Goal: Task Accomplishment & Management: Complete application form

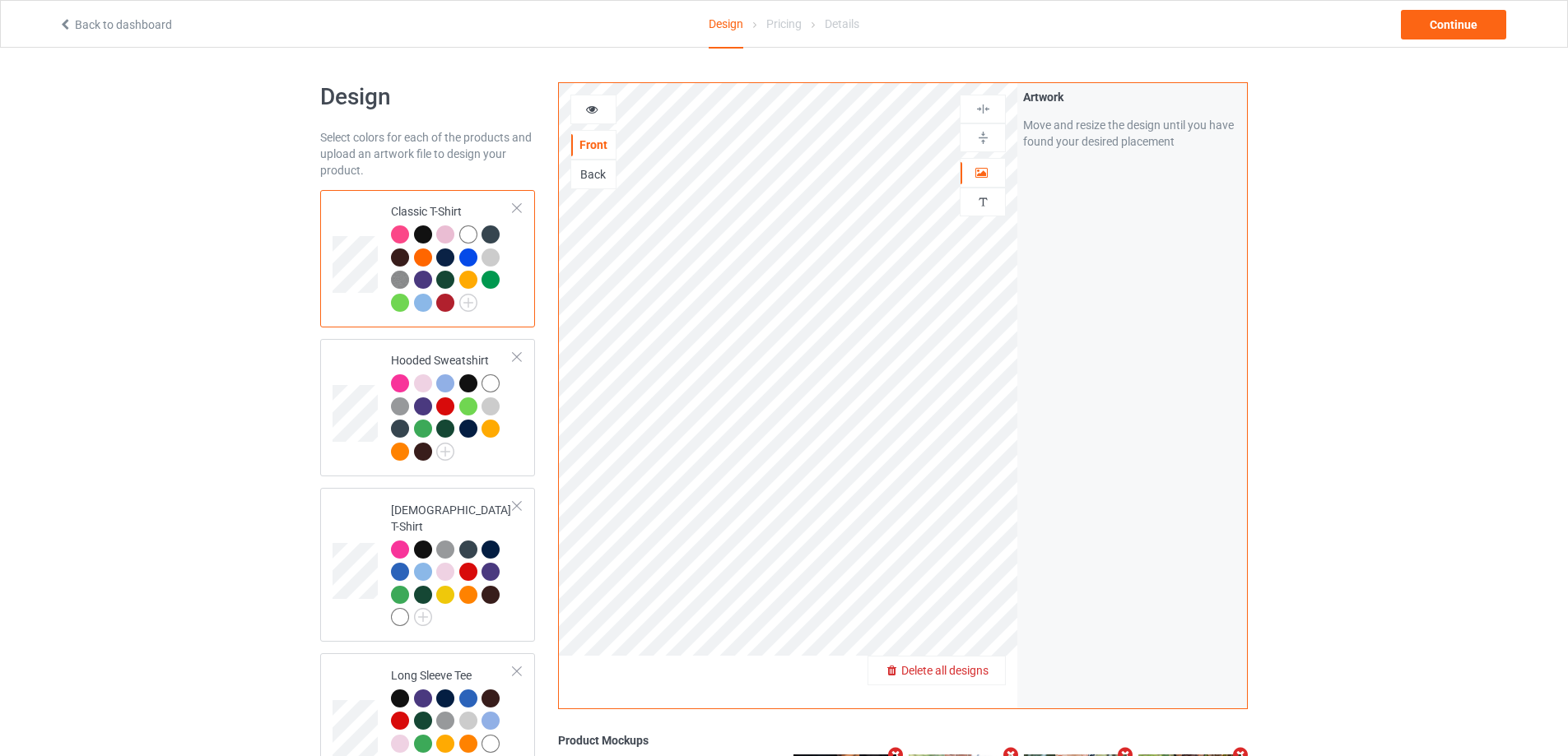
click at [978, 663] on div "Delete all designs" at bounding box center [936, 670] width 136 height 16
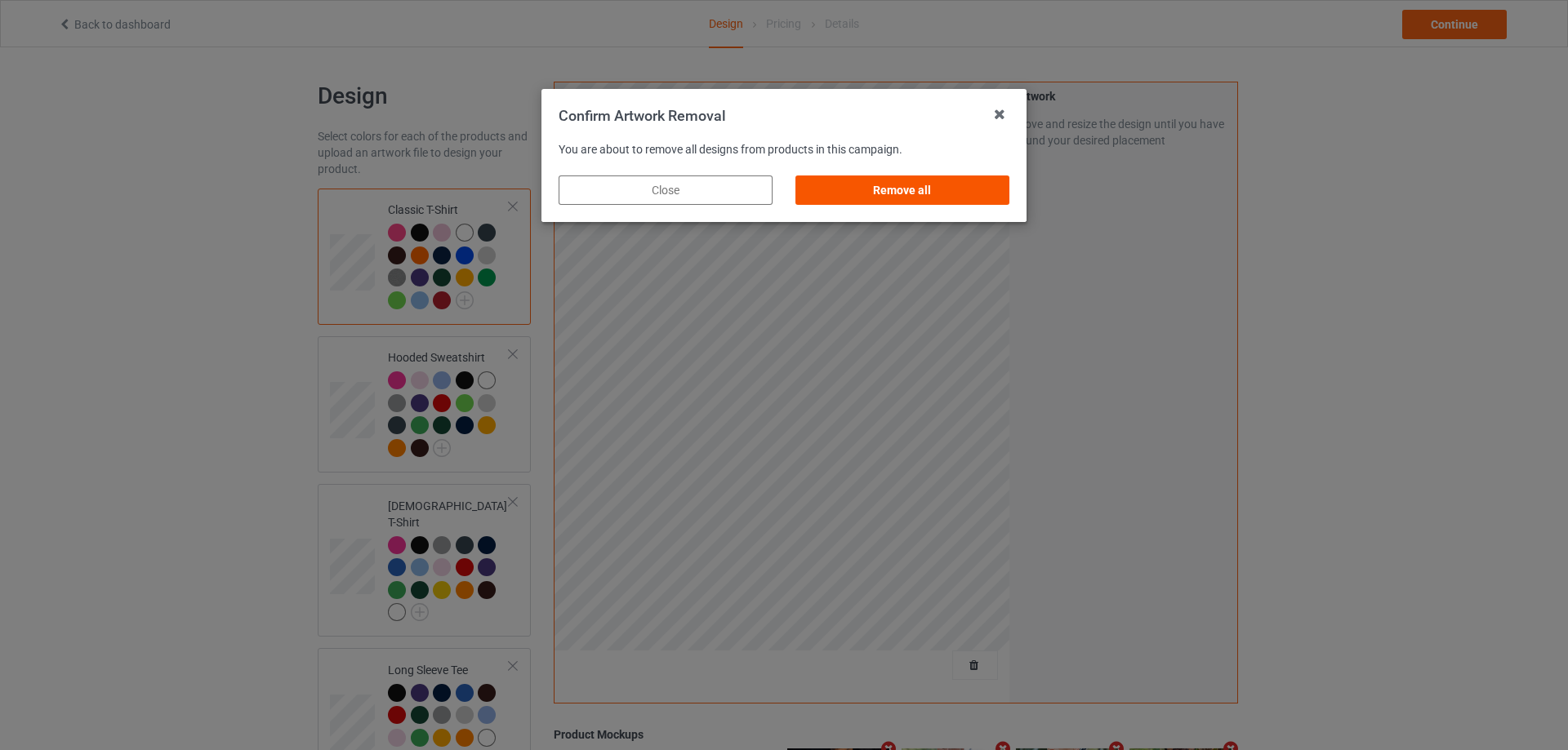
click at [915, 188] on div "Remove all" at bounding box center [902, 190] width 214 height 30
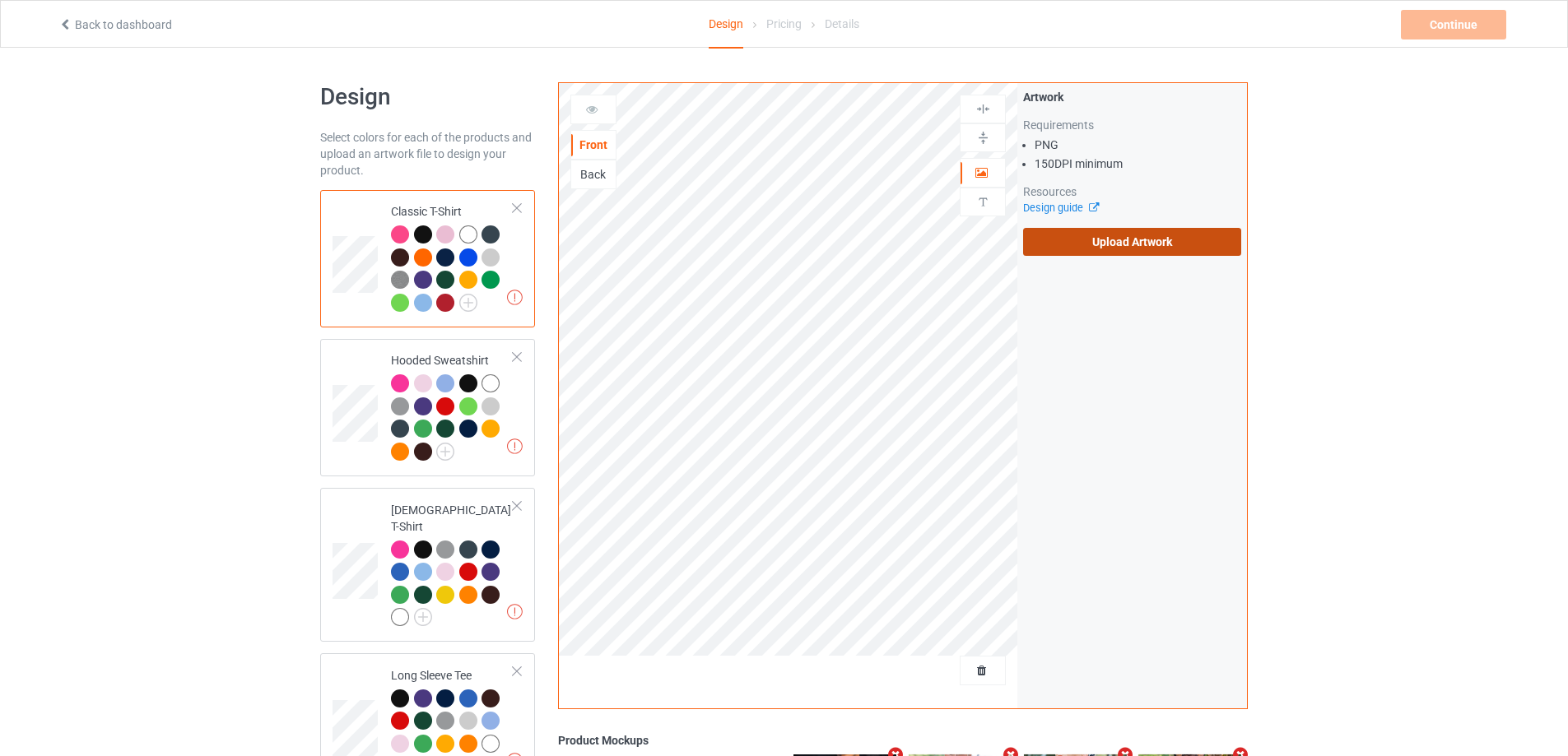
click at [1054, 236] on label "Upload Artwork" at bounding box center [1132, 242] width 218 height 28
click at [0, 0] on input "Upload Artwork" at bounding box center [0, 0] width 0 height 0
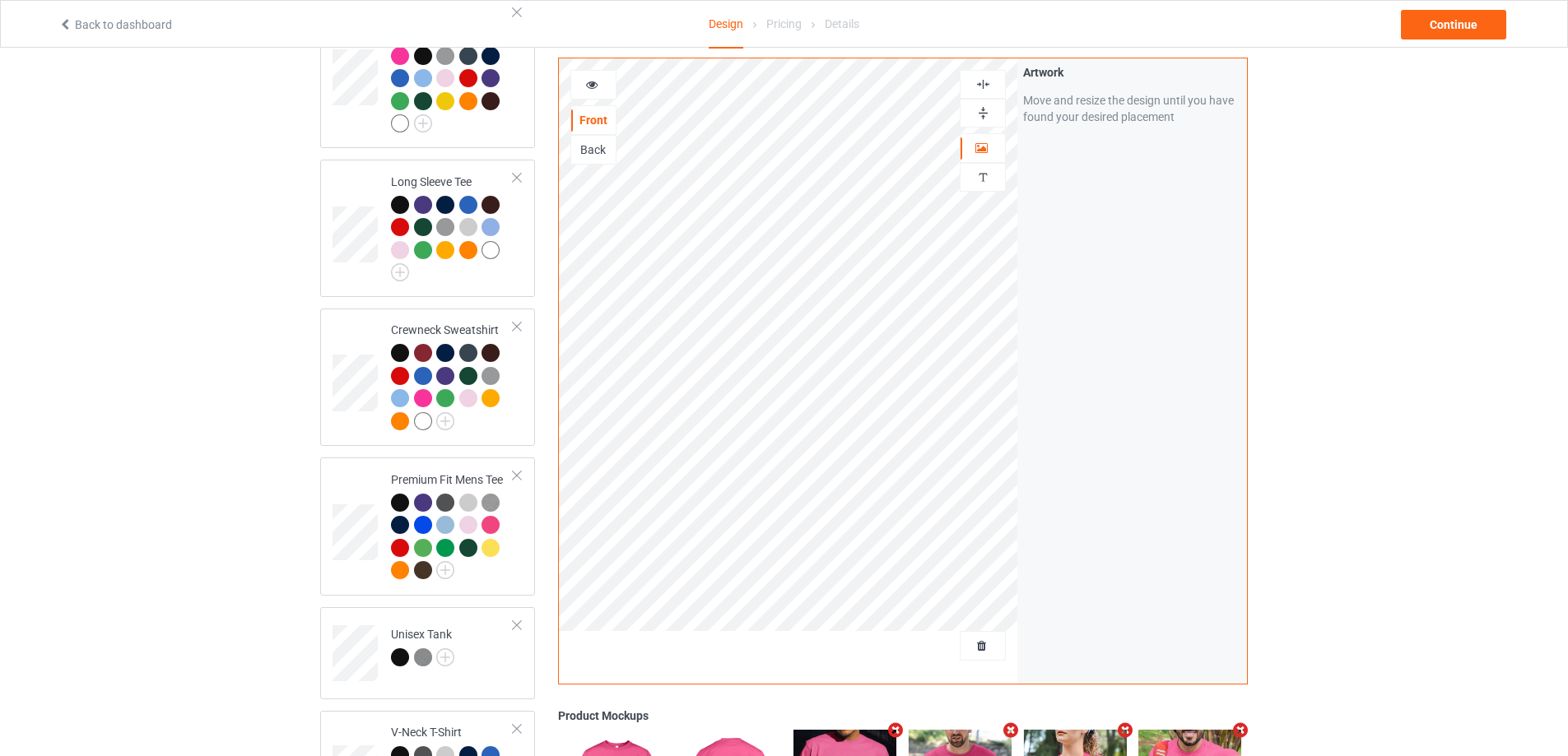
scroll to position [905, 0]
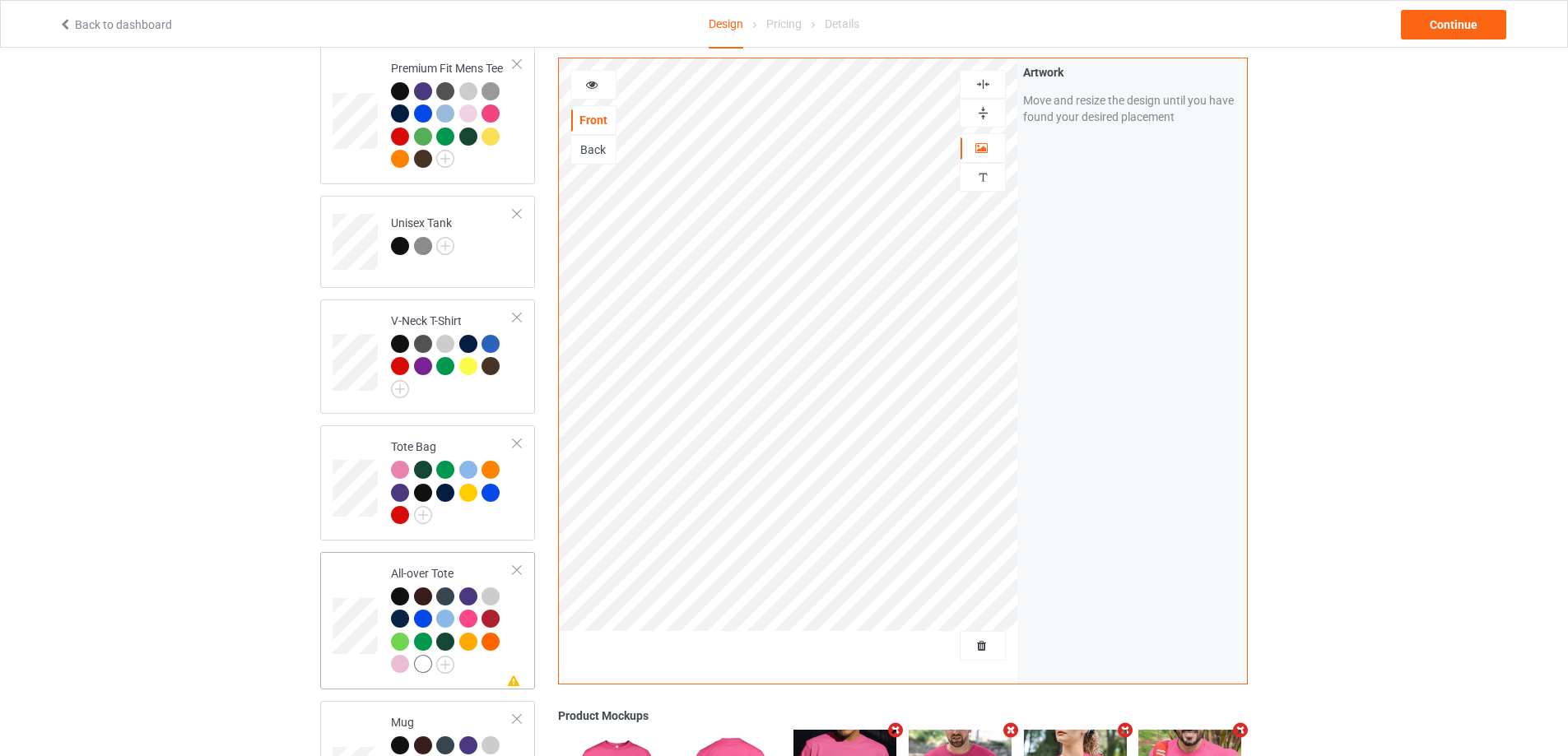
click at [512, 647] on div at bounding box center [452, 632] width 123 height 90
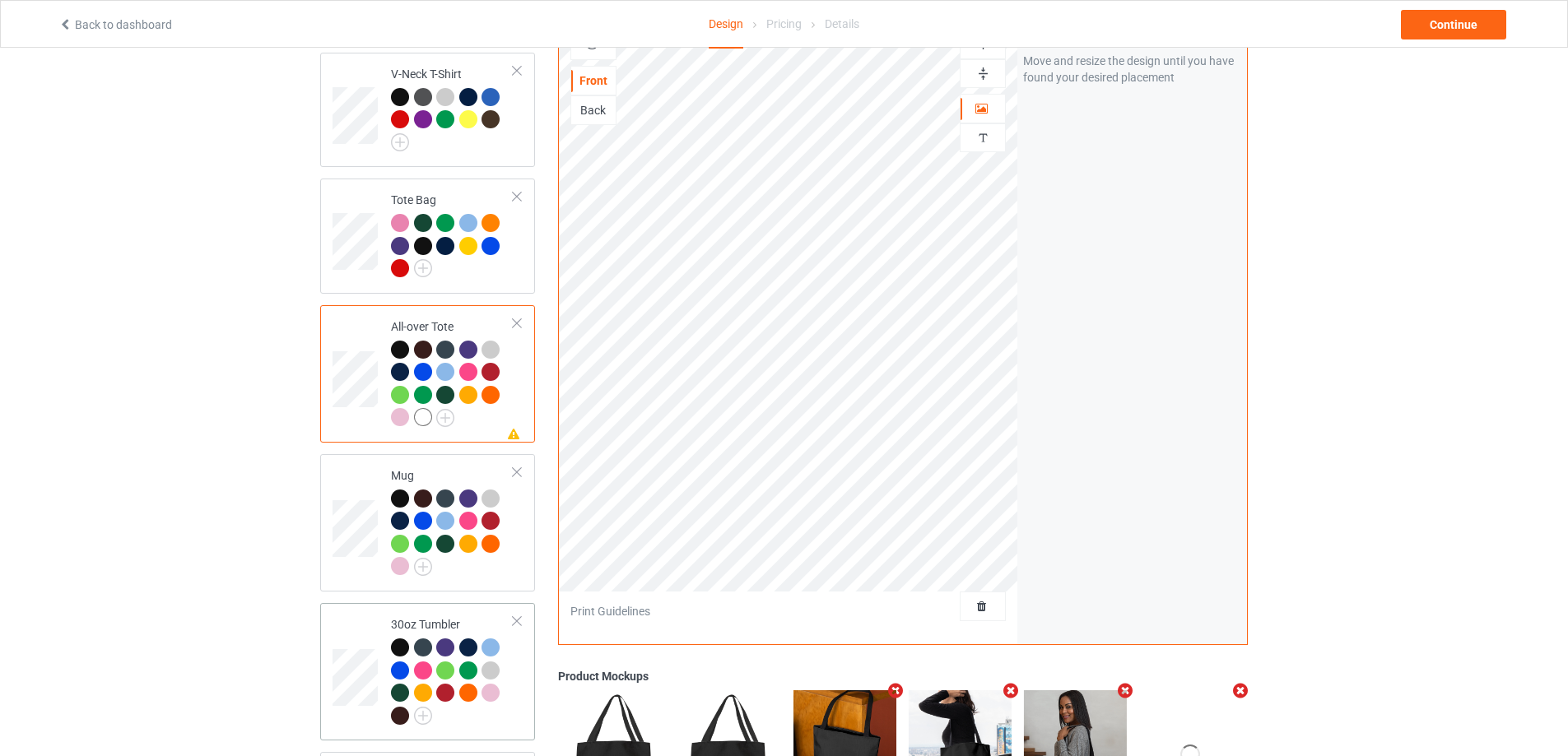
scroll to position [1234, 0]
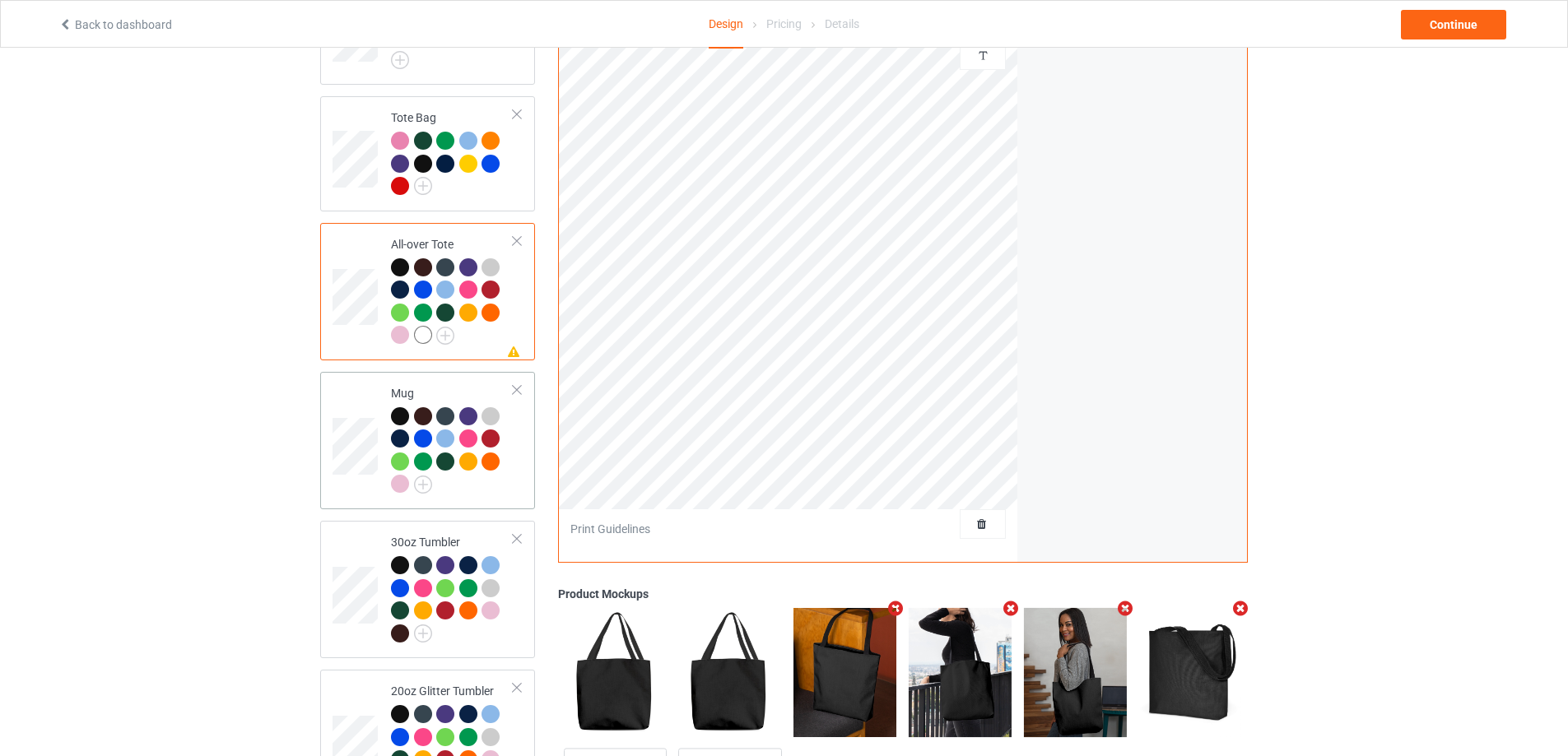
click at [506, 492] on td "Mug" at bounding box center [452, 440] width 141 height 124
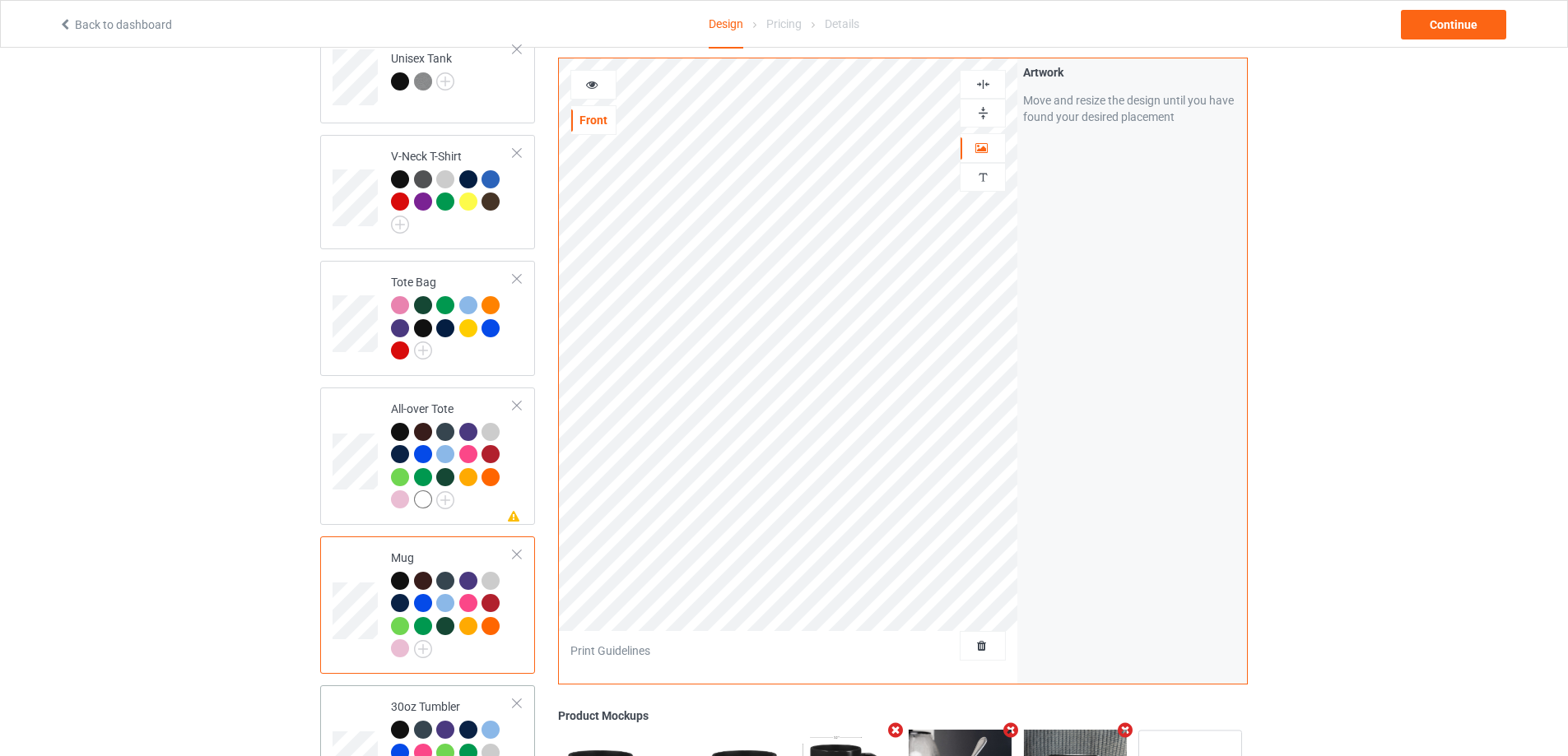
scroll to position [1234, 0]
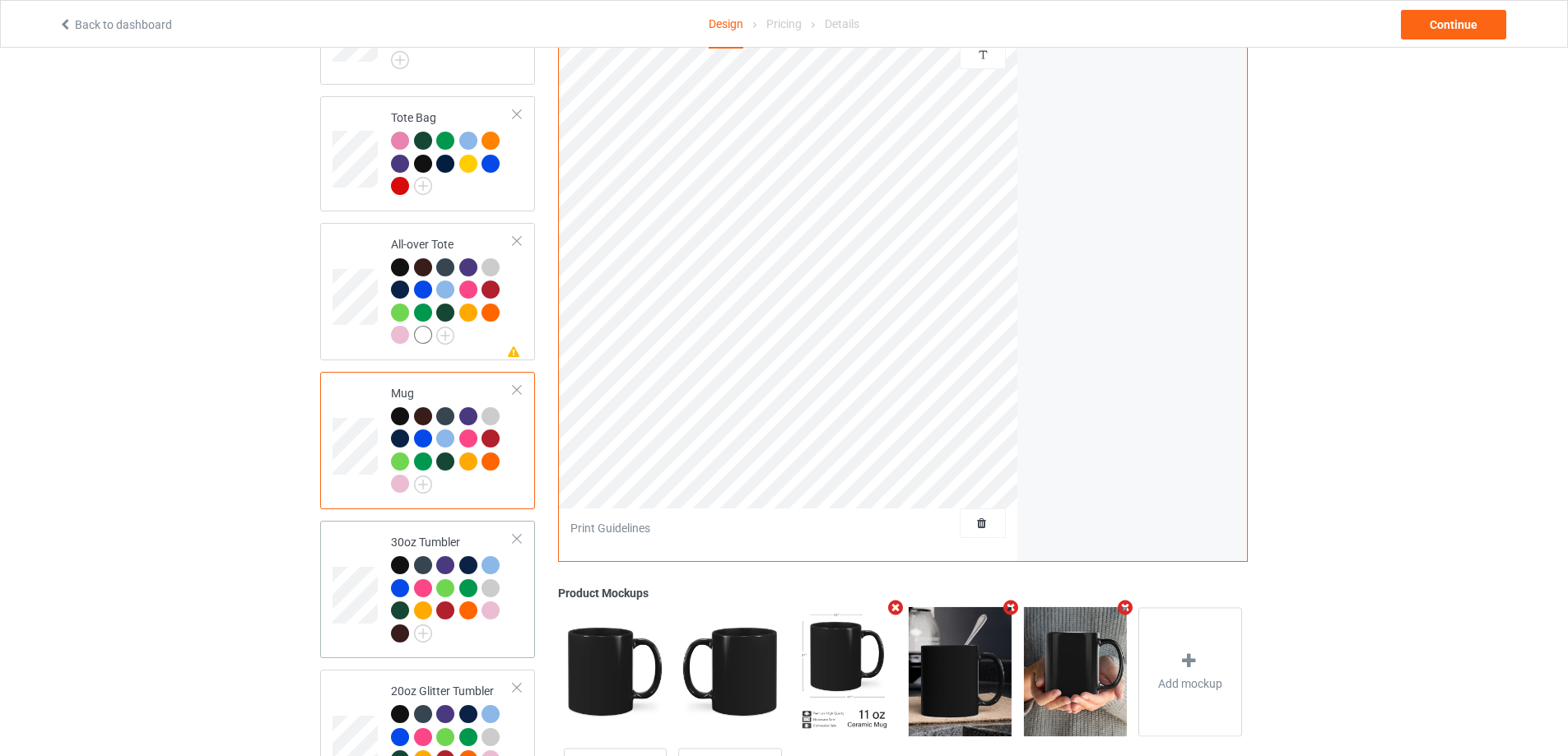
click at [506, 630] on div at bounding box center [452, 601] width 123 height 90
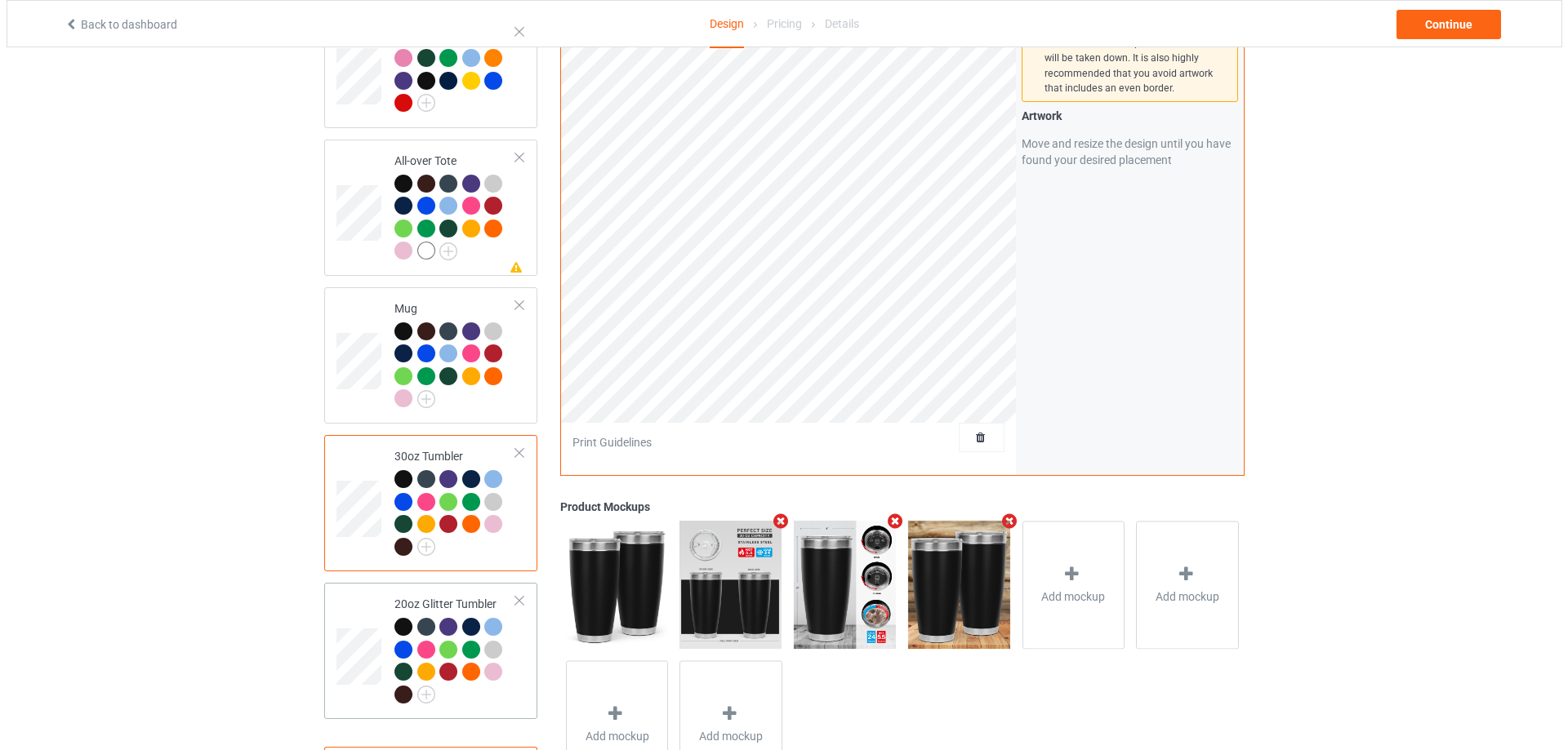
scroll to position [1379, 0]
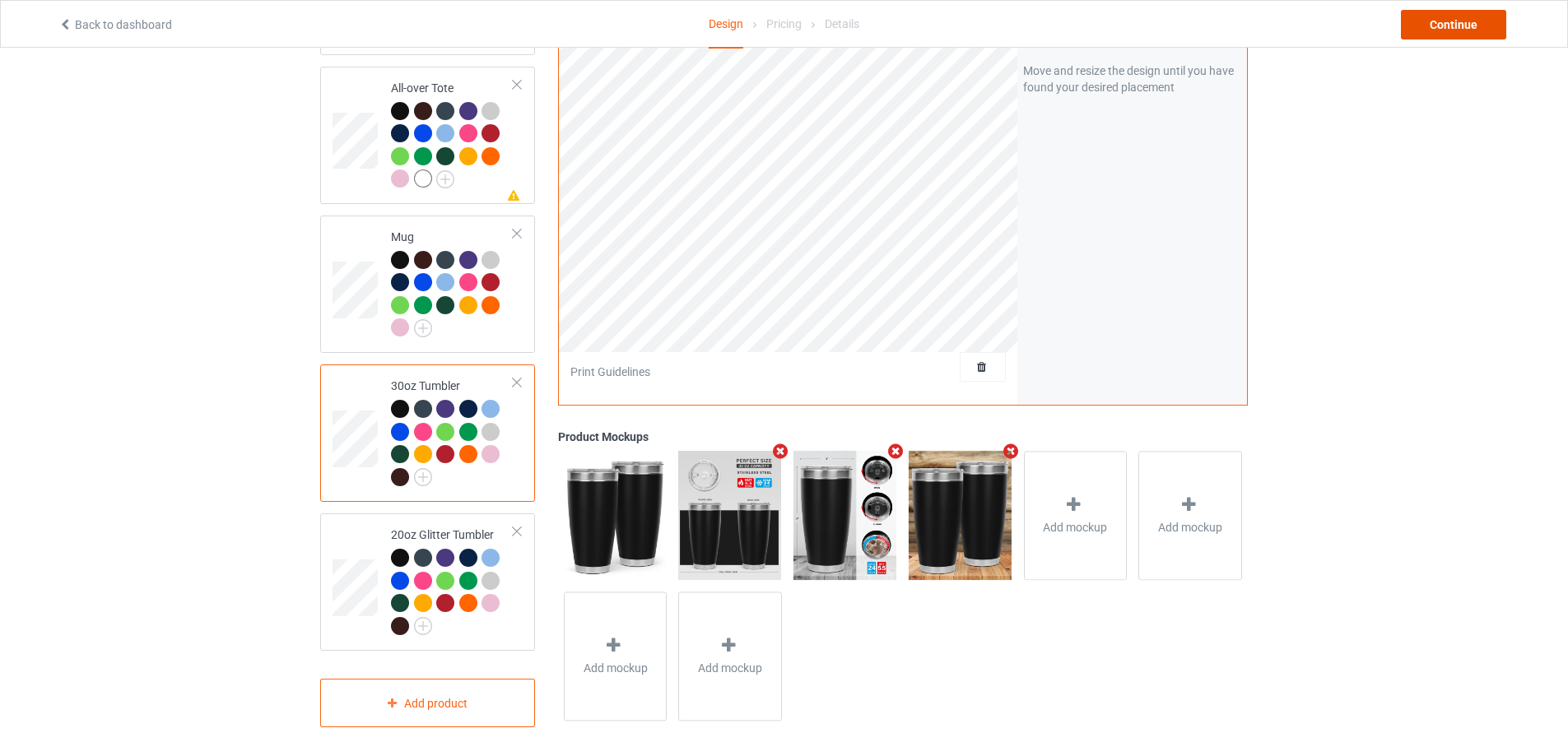
click at [1420, 27] on div "Continue" at bounding box center [1453, 24] width 106 height 30
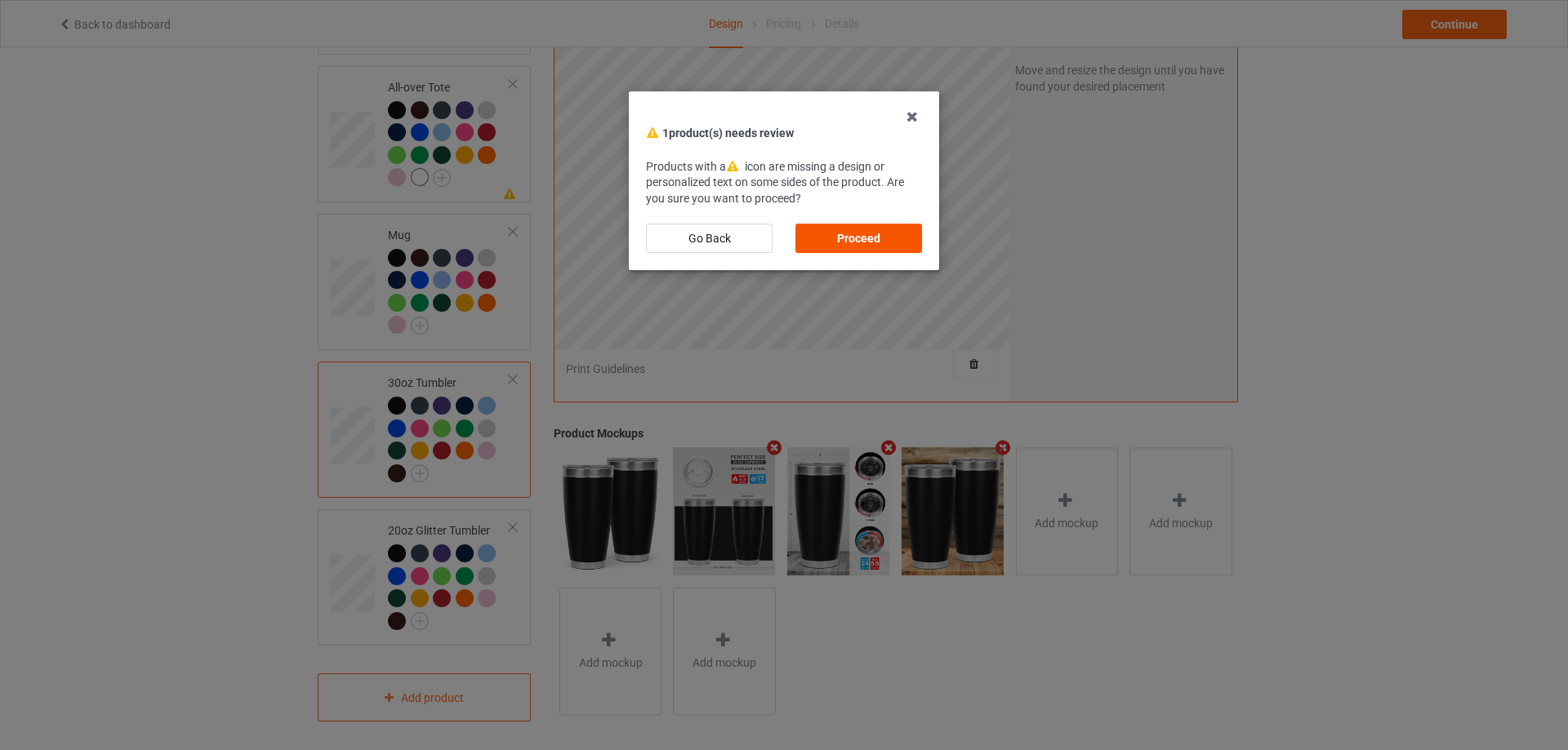
click at [880, 228] on div "Proceed" at bounding box center [858, 238] width 126 height 30
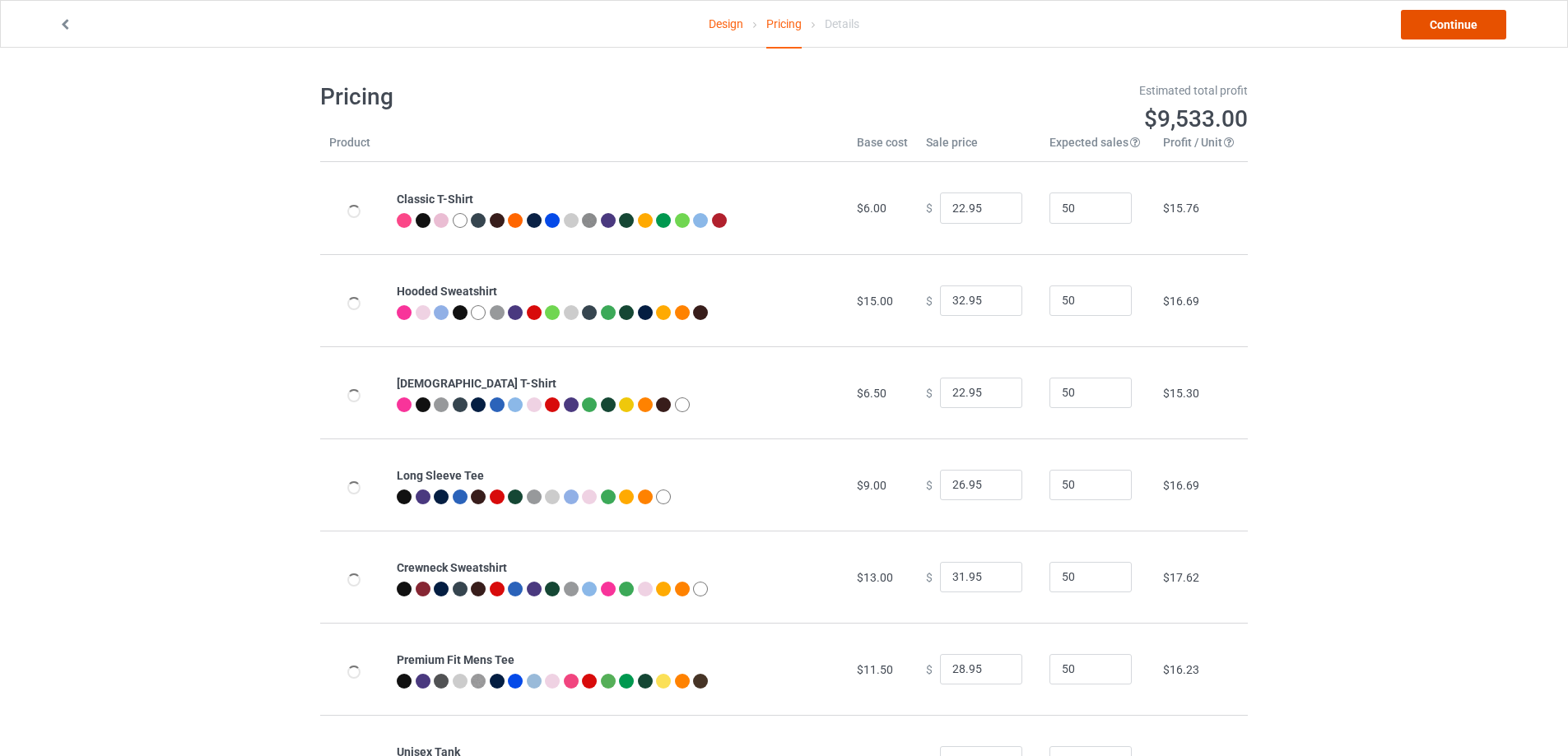
click at [1465, 32] on link "Continue" at bounding box center [1453, 24] width 106 height 30
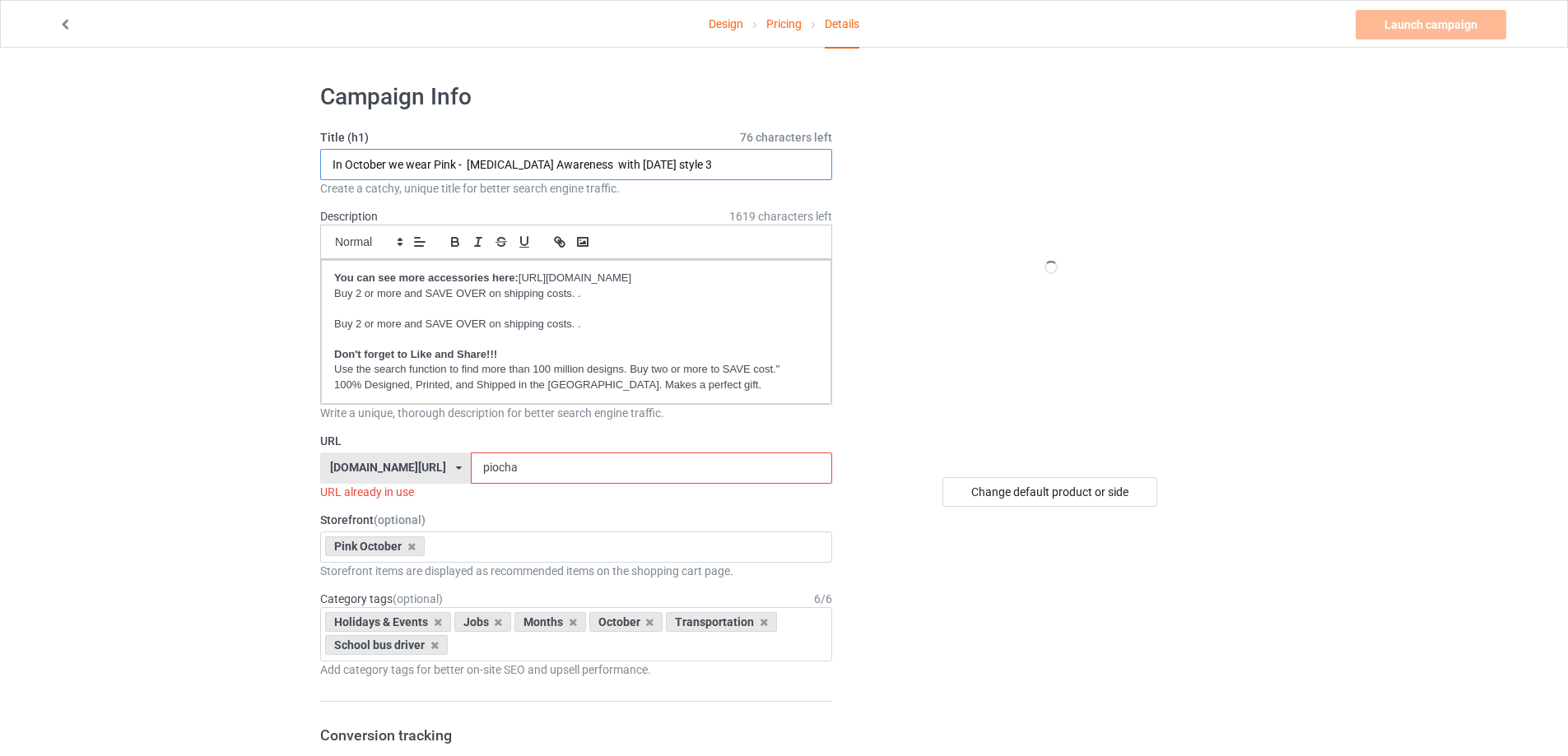
drag, startPoint x: 720, startPoint y: 171, endPoint x: 695, endPoint y: 171, distance: 25.0
click at [717, 171] on input "In October we wear Pink - Breast Cancer Awareness with halloween style 3" at bounding box center [576, 164] width 512 height 32
drag, startPoint x: 603, startPoint y: 160, endPoint x: 764, endPoint y: 167, distance: 161.2
click at [764, 167] on input "In October we wear Pink - Breast Cancer Awareness with halloween style 3" at bounding box center [576, 164] width 512 height 32
click at [652, 158] on input "In October we wear Pink - Breast Cancer Awareness with halloween style 3" at bounding box center [576, 164] width 512 height 32
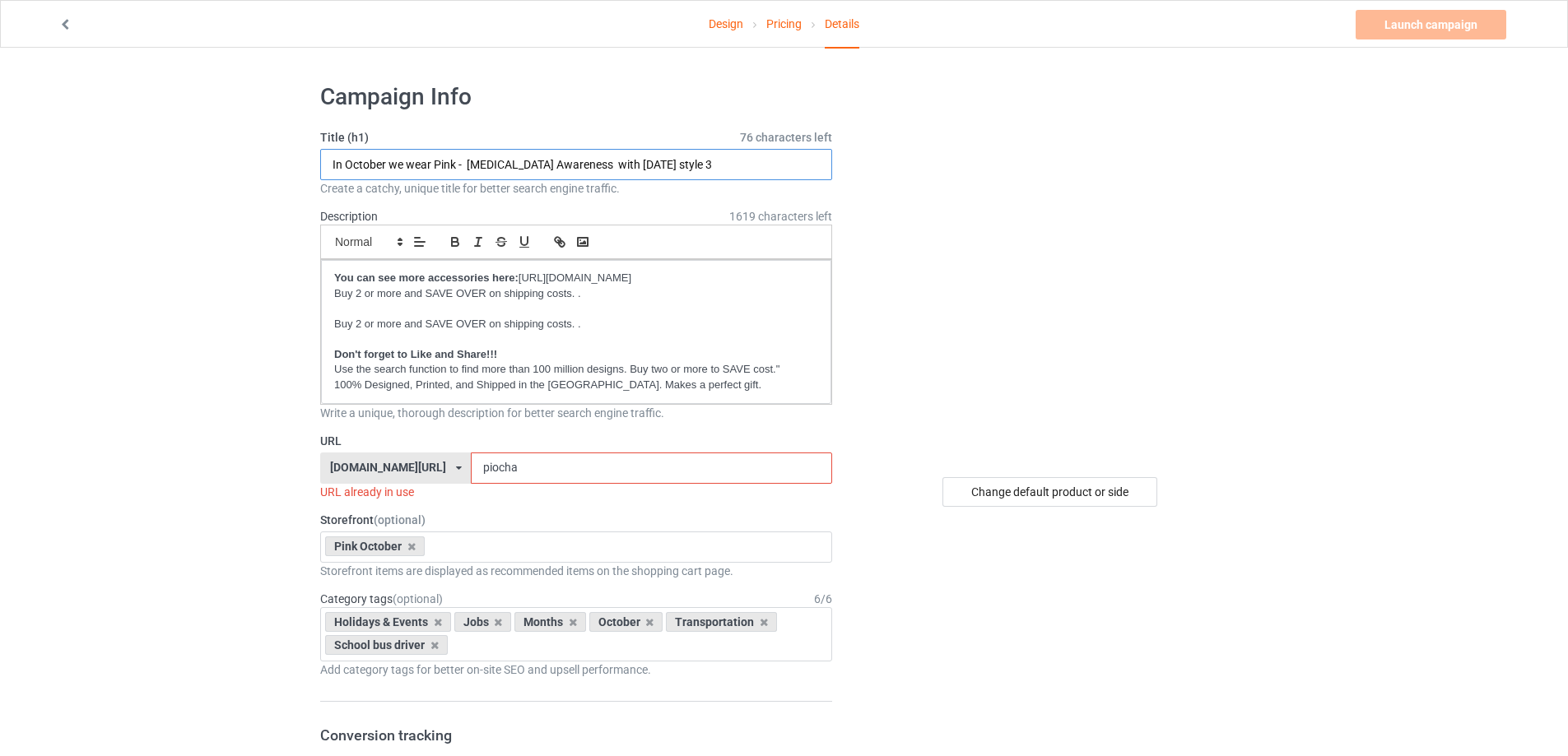
drag, startPoint x: 601, startPoint y: 163, endPoint x: 796, endPoint y: 169, distance: 195.1
click at [796, 169] on input "In October we wear Pink - Breast Cancer Awareness with halloween style 3" at bounding box center [576, 164] width 512 height 32
type input "In October we wear Pink - Breast Cancer Awareness"
click at [553, 466] on input "piocha" at bounding box center [651, 467] width 360 height 32
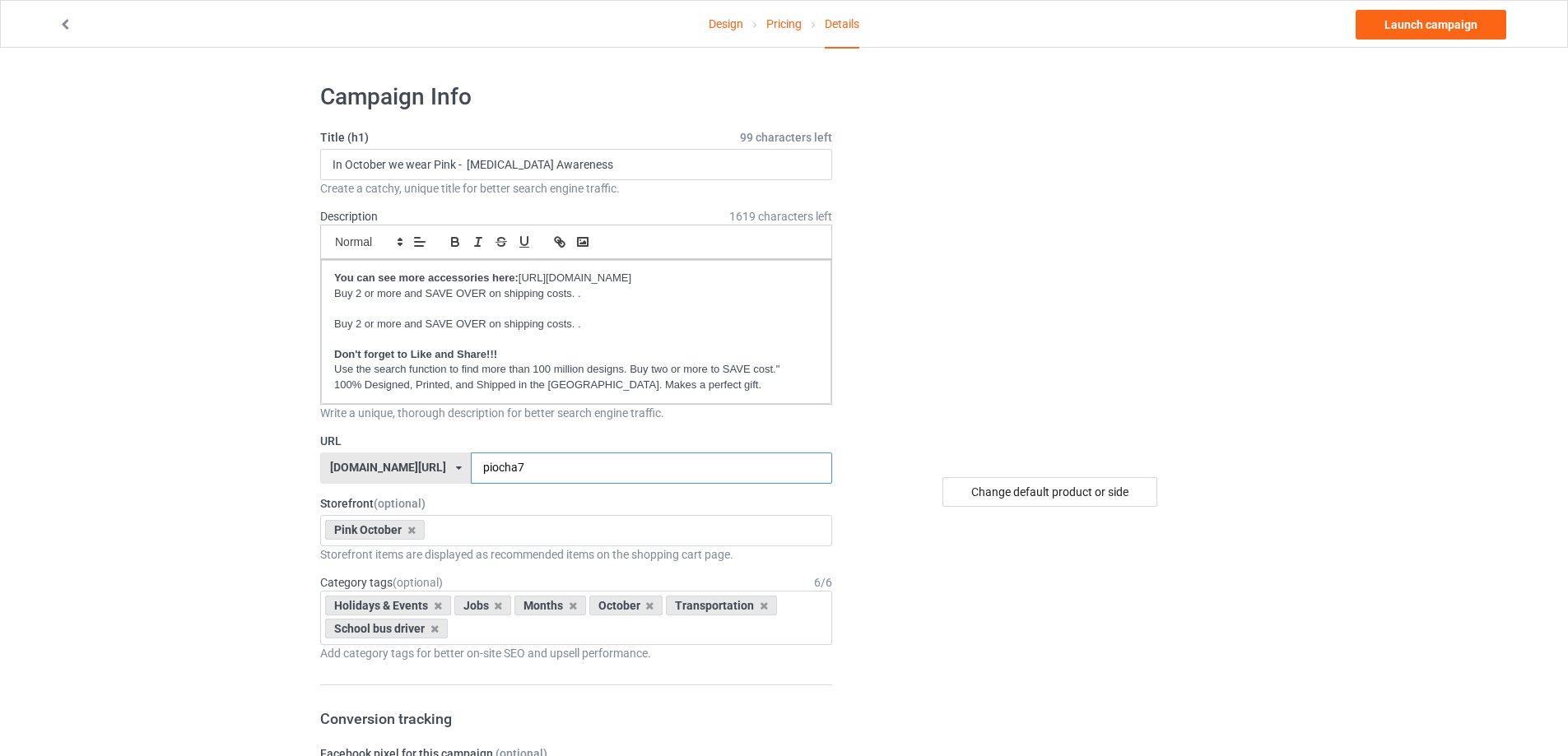
click at [503, 471] on input "piocha7" at bounding box center [651, 467] width 360 height 32
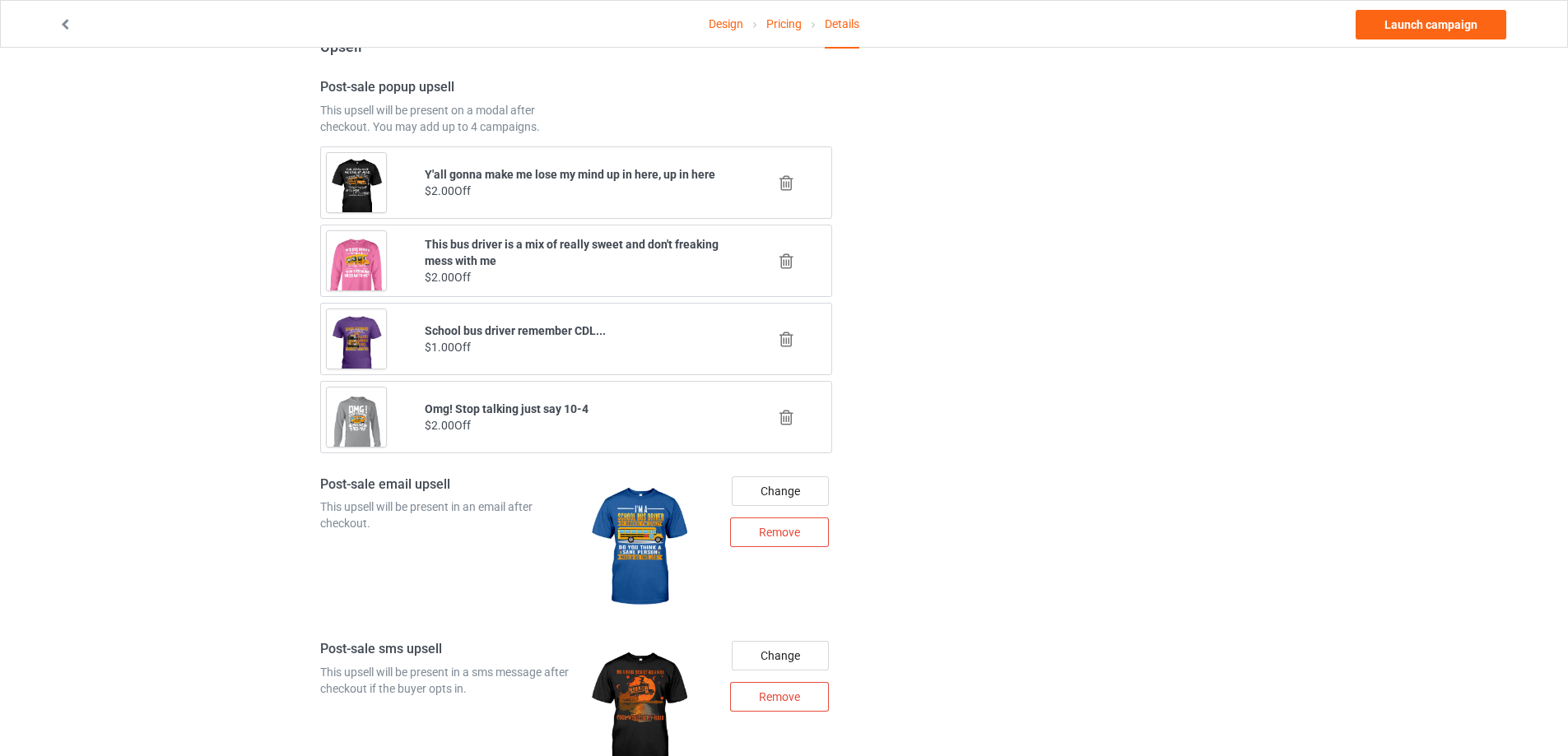
scroll to position [1489, 0]
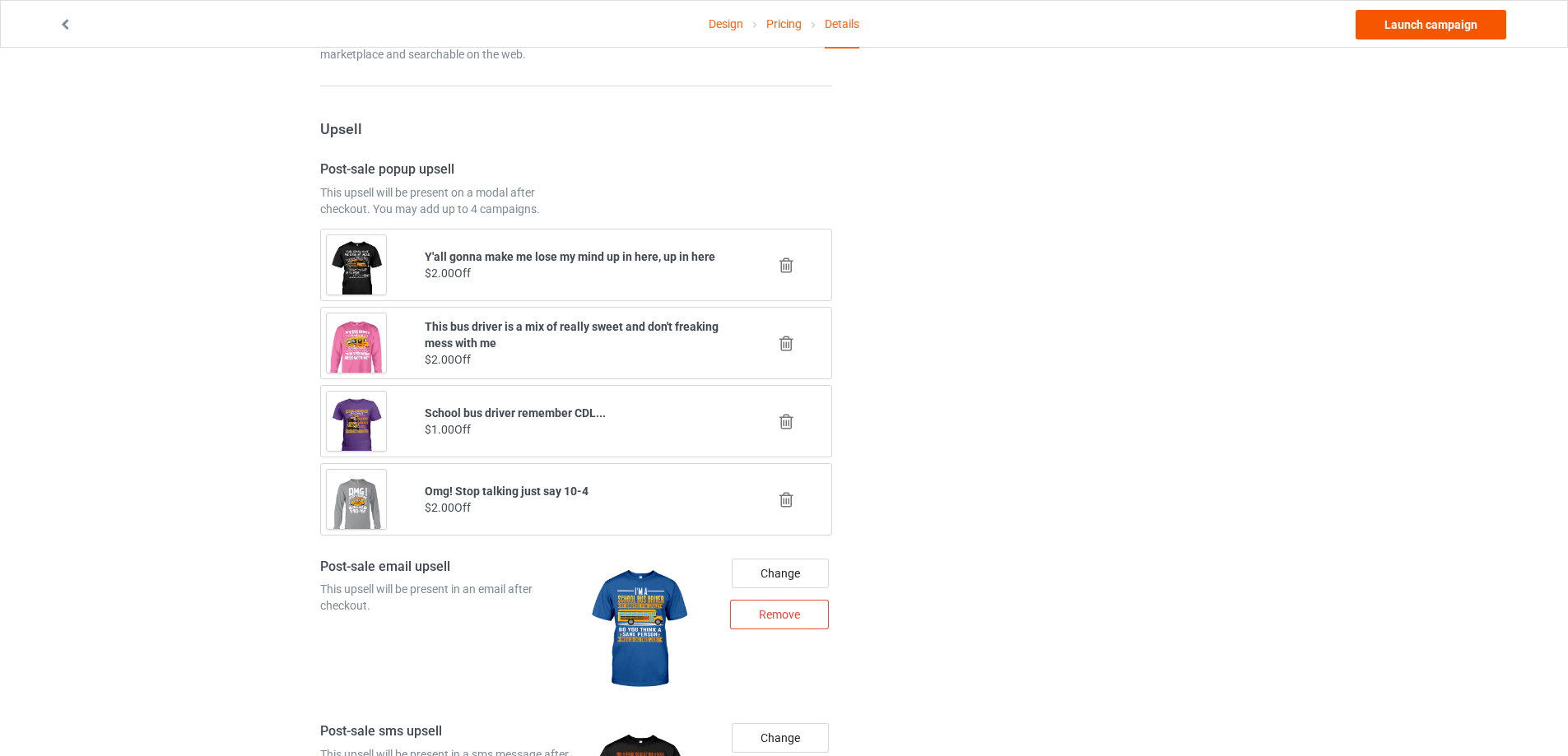
type input "pioc7"
click at [1452, 31] on link "Launch campaign" at bounding box center [1431, 24] width 151 height 30
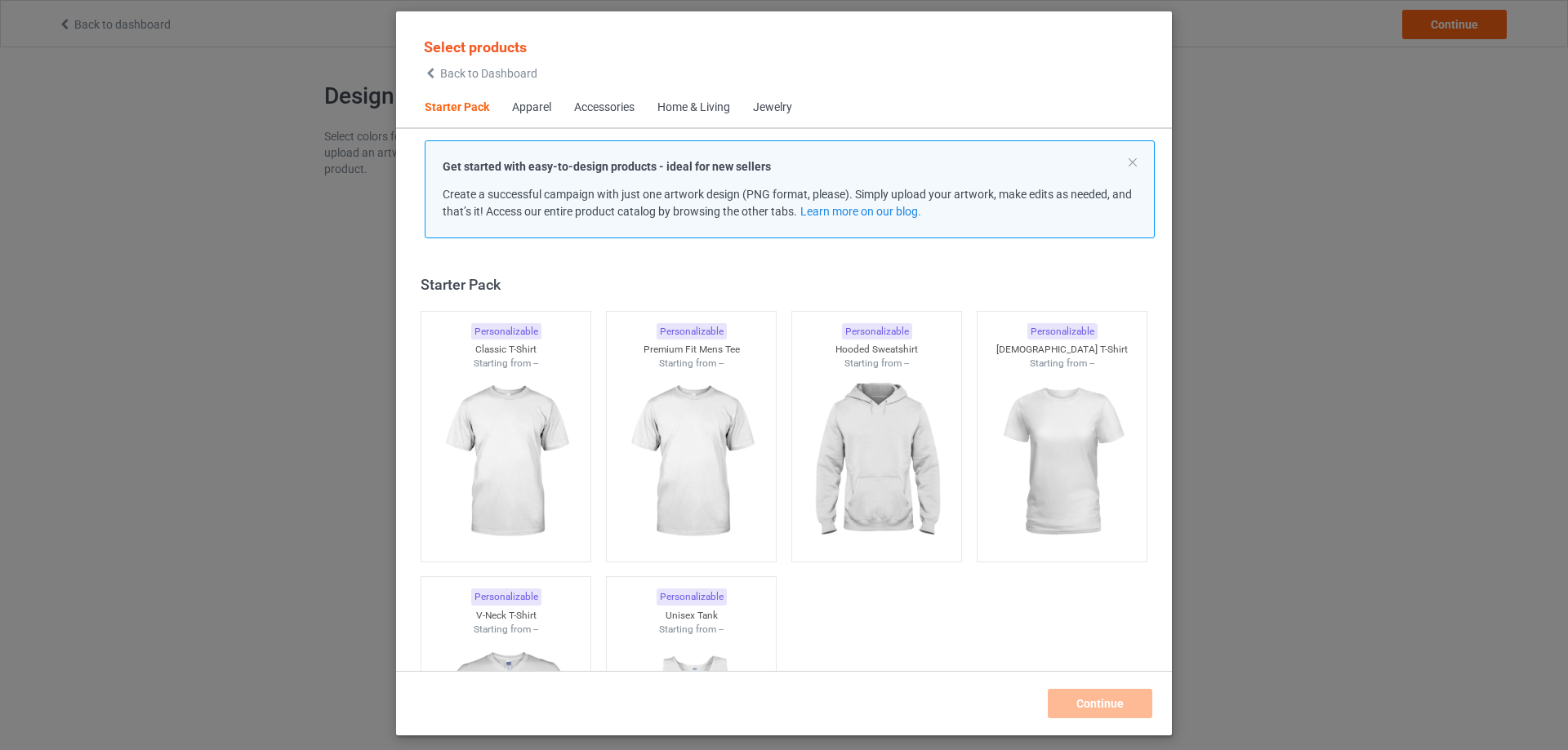
scroll to position [21, 0]
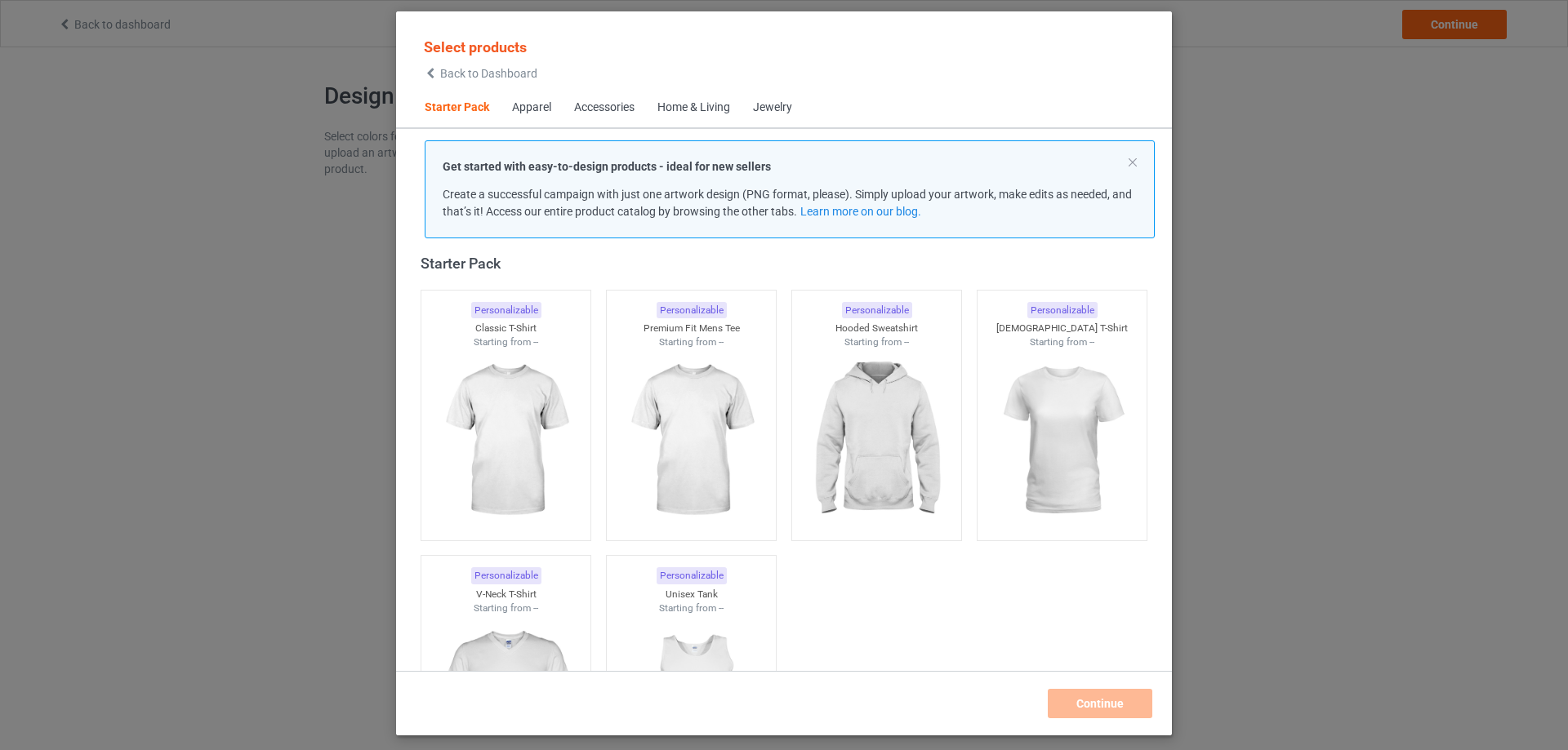
click at [1195, 78] on div "Select products Back to Dashboard Starter Pack Apparel Accessories Home & Livin…" at bounding box center [784, 375] width 1568 height 750
click at [139, 77] on div "Select products Back to Dashboard Starter Pack Apparel Accessories Home & Livin…" at bounding box center [784, 375] width 1568 height 750
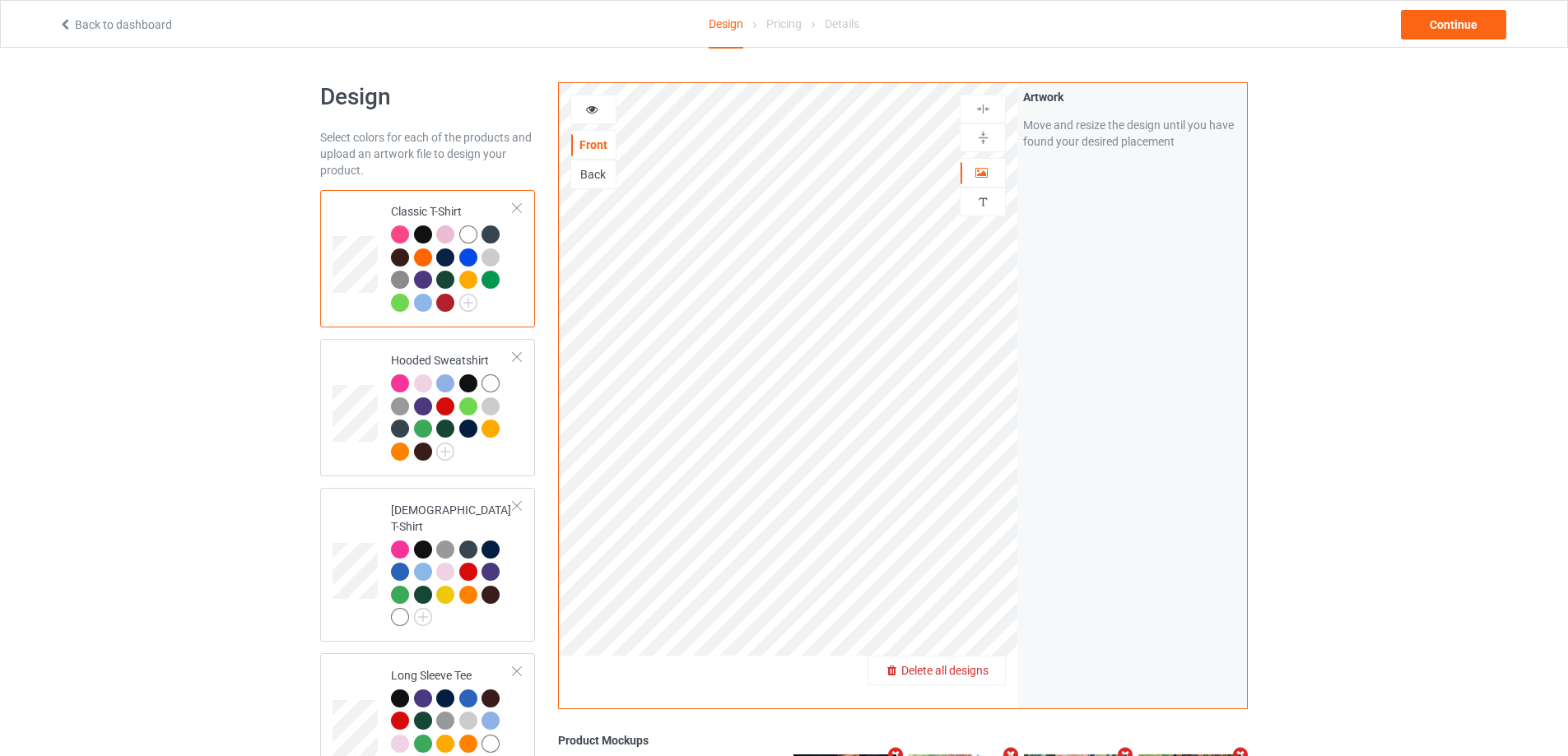
click at [986, 666] on span "Delete all designs" at bounding box center [944, 670] width 88 height 14
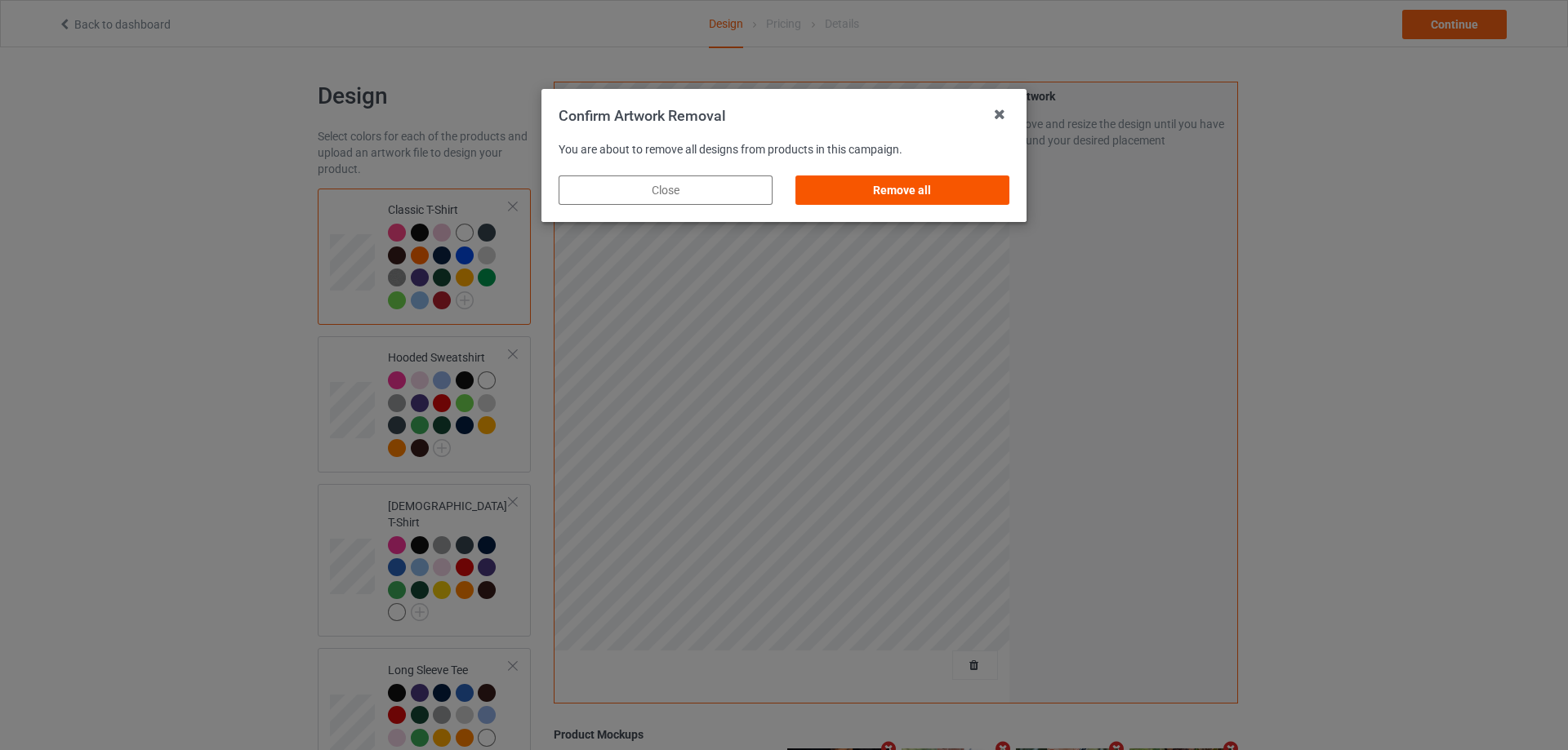
click at [844, 199] on div "Remove all" at bounding box center [902, 190] width 214 height 30
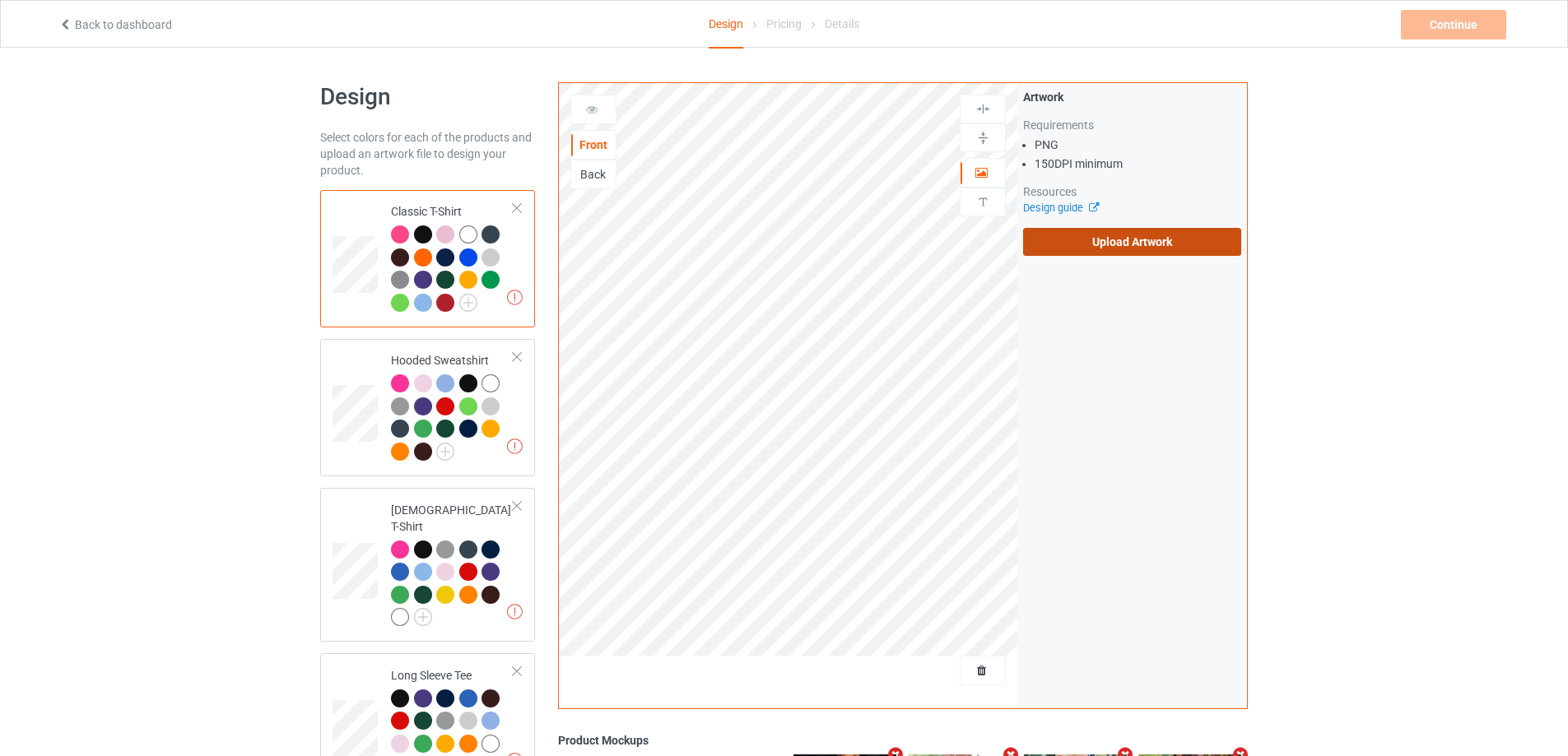
click at [1044, 239] on label "Upload Artwork" at bounding box center [1132, 242] width 218 height 28
click at [0, 0] on input "Upload Artwork" at bounding box center [0, 0] width 0 height 0
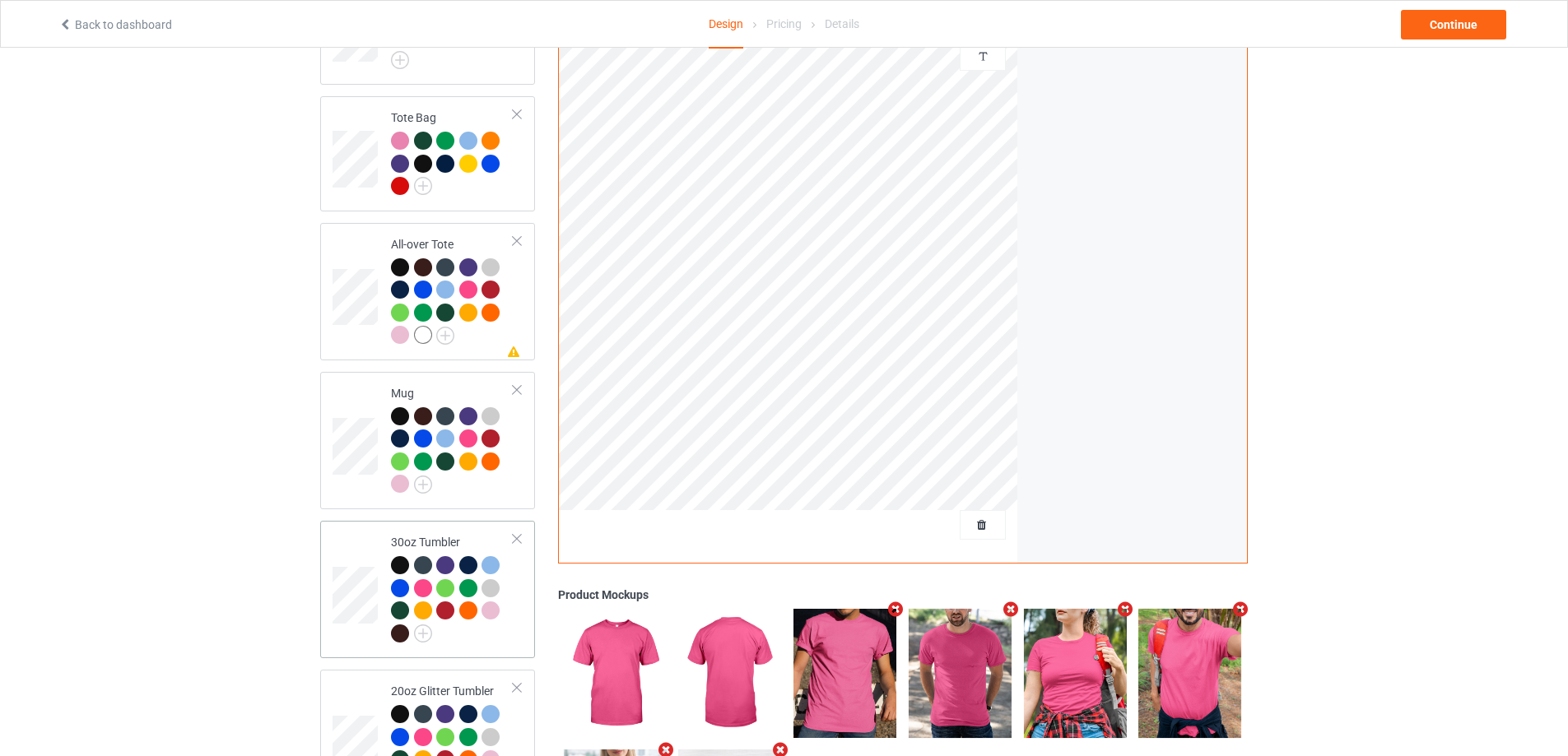
scroll to position [1316, 0]
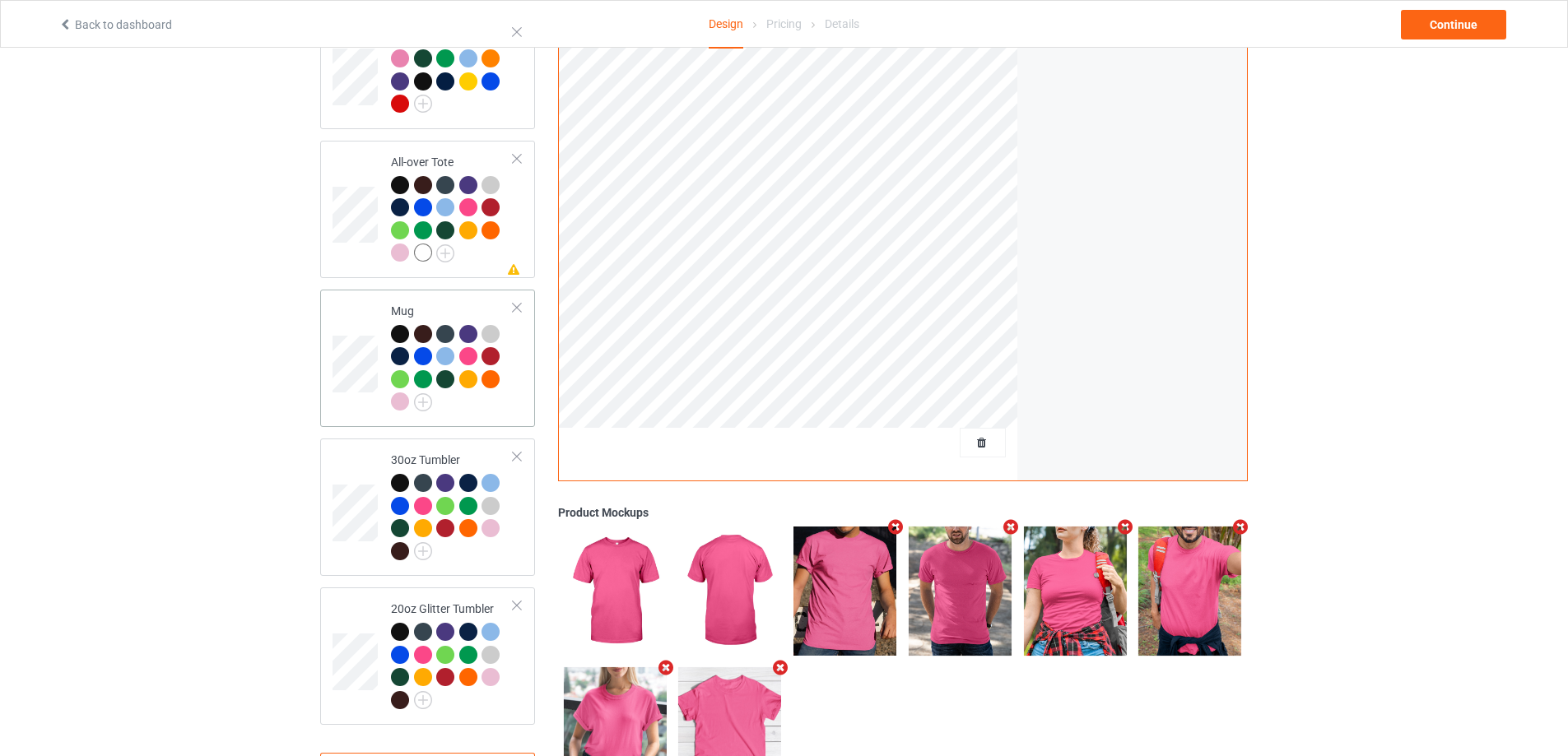
click at [506, 410] on td "Mug" at bounding box center [452, 358] width 141 height 124
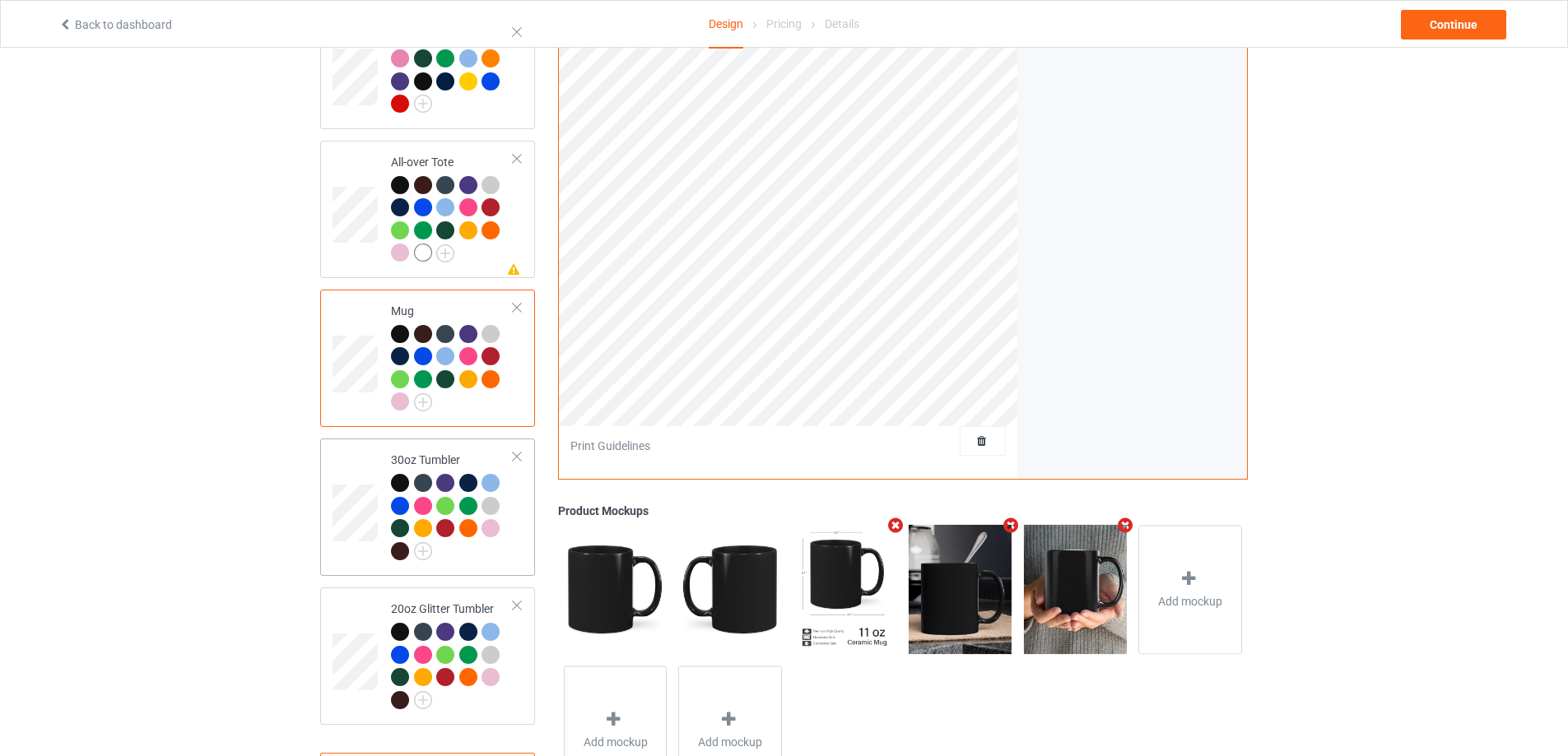
click at [499, 542] on div at bounding box center [452, 519] width 123 height 90
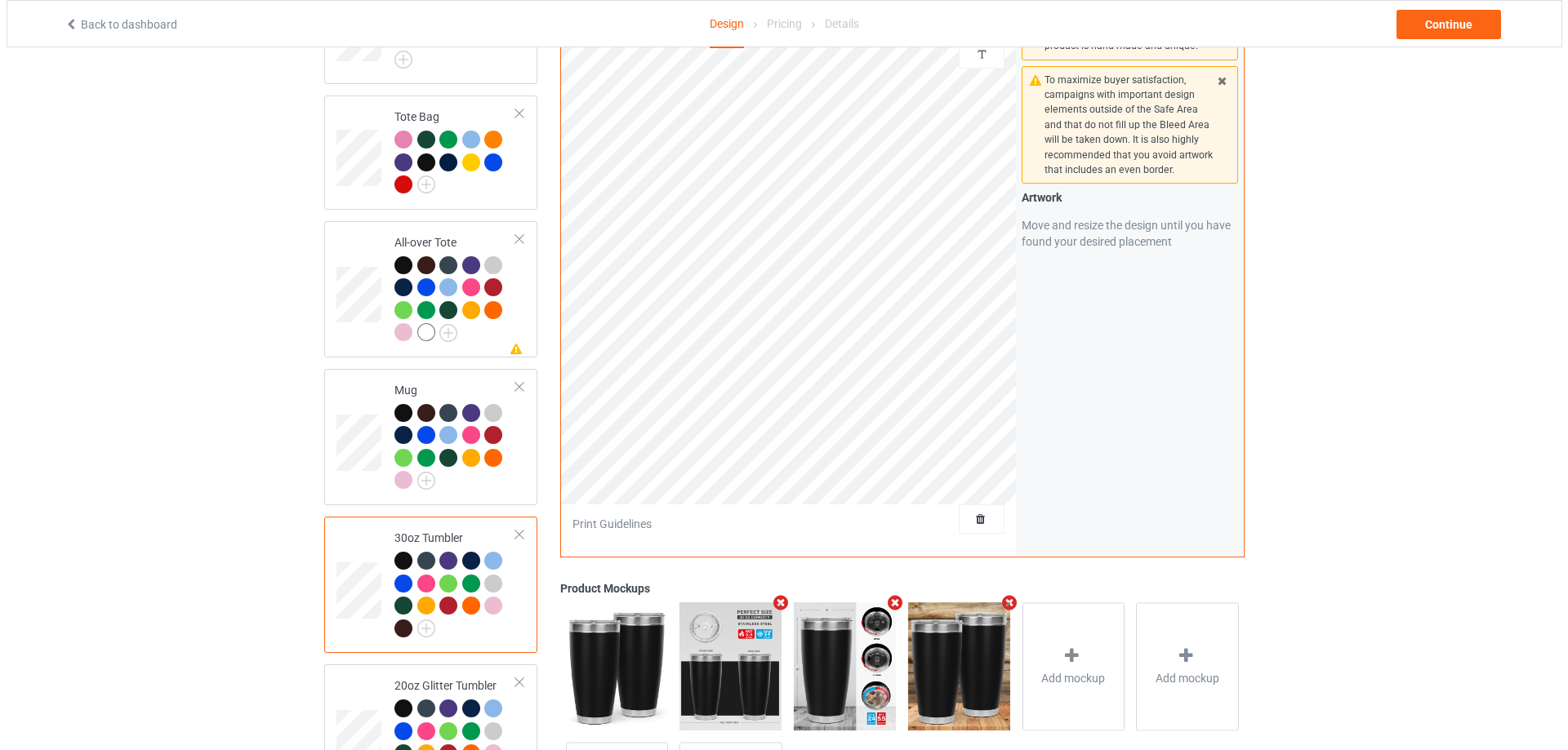
scroll to position [1379, 0]
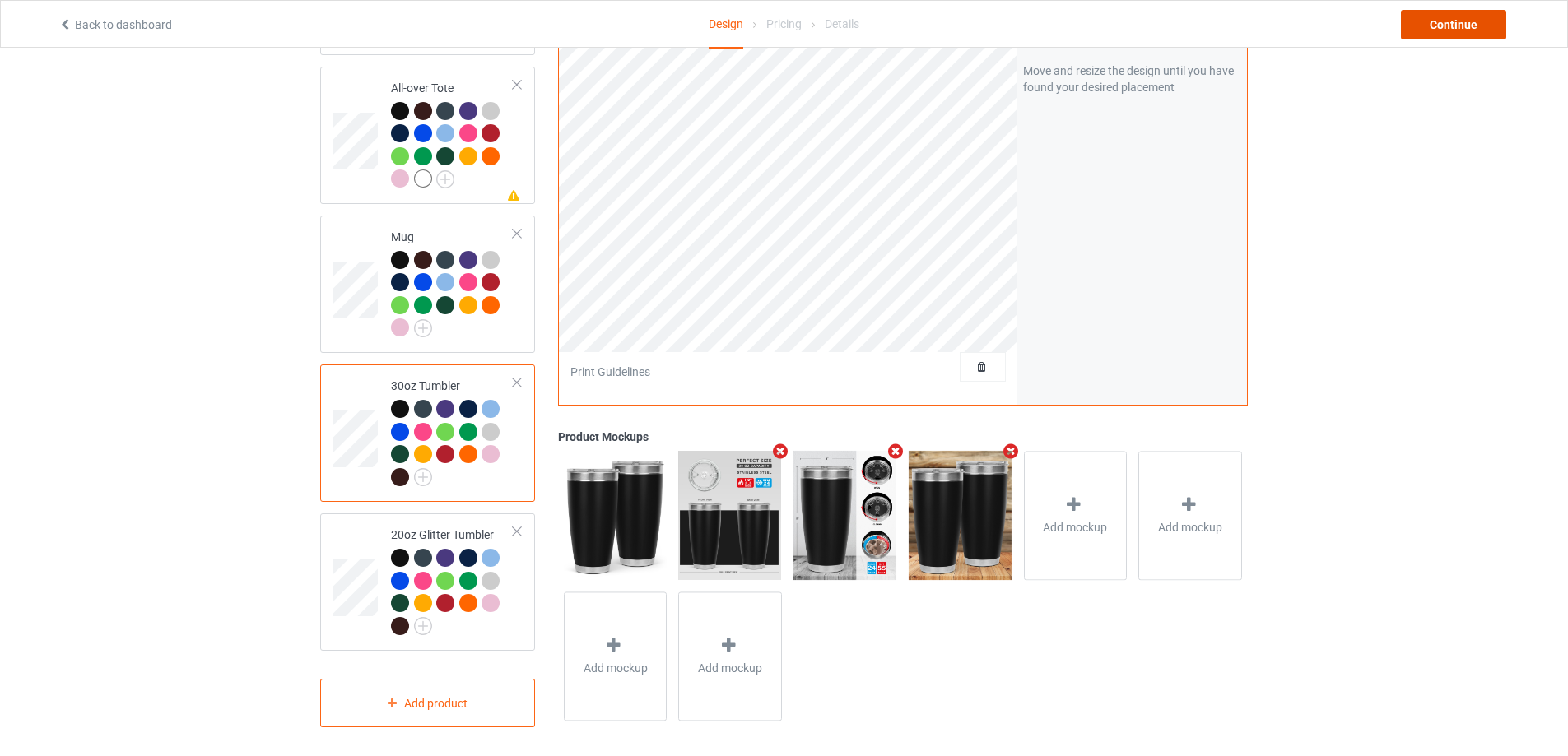
click at [1439, 22] on div "Continue" at bounding box center [1453, 24] width 106 height 30
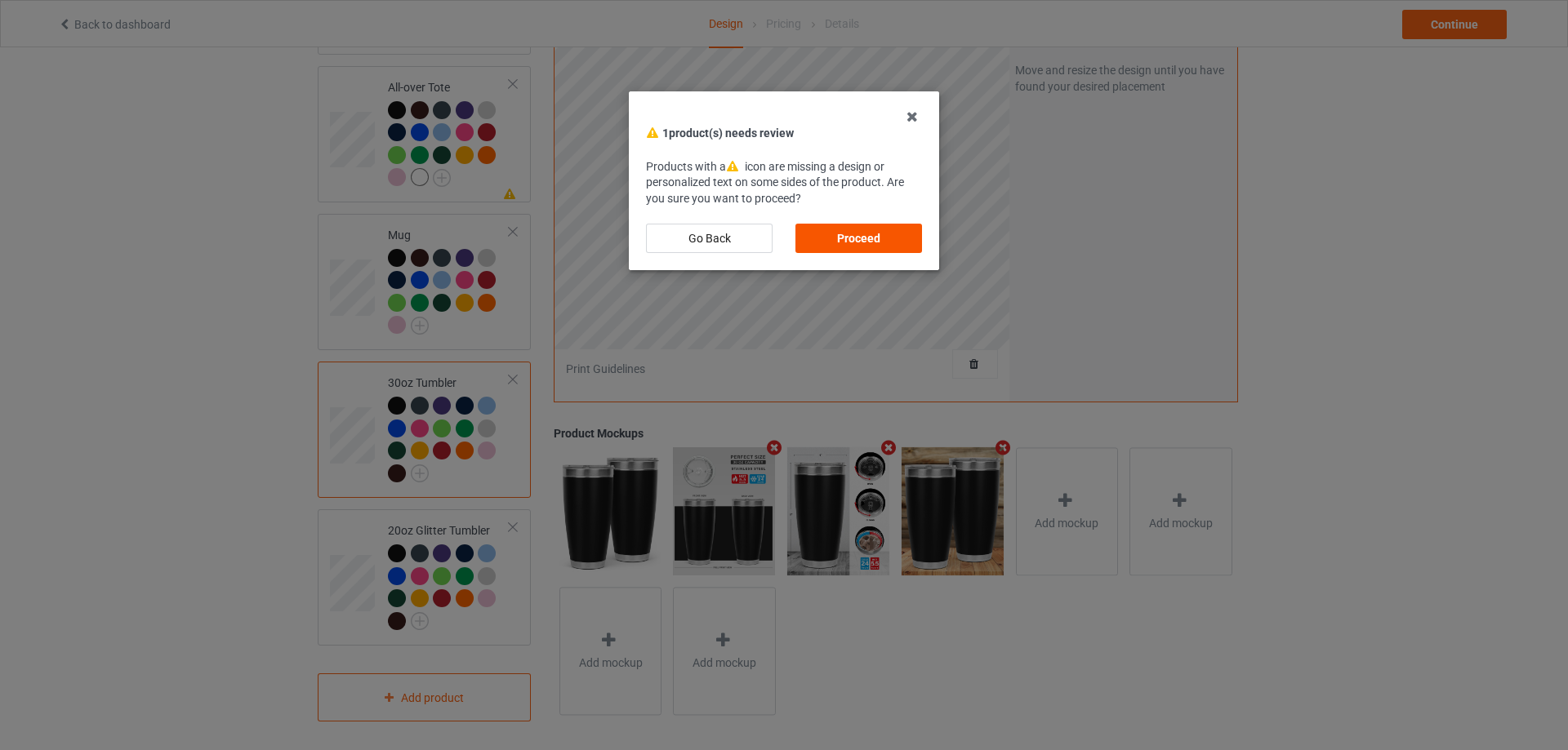
click at [837, 232] on div "Proceed" at bounding box center [858, 238] width 126 height 30
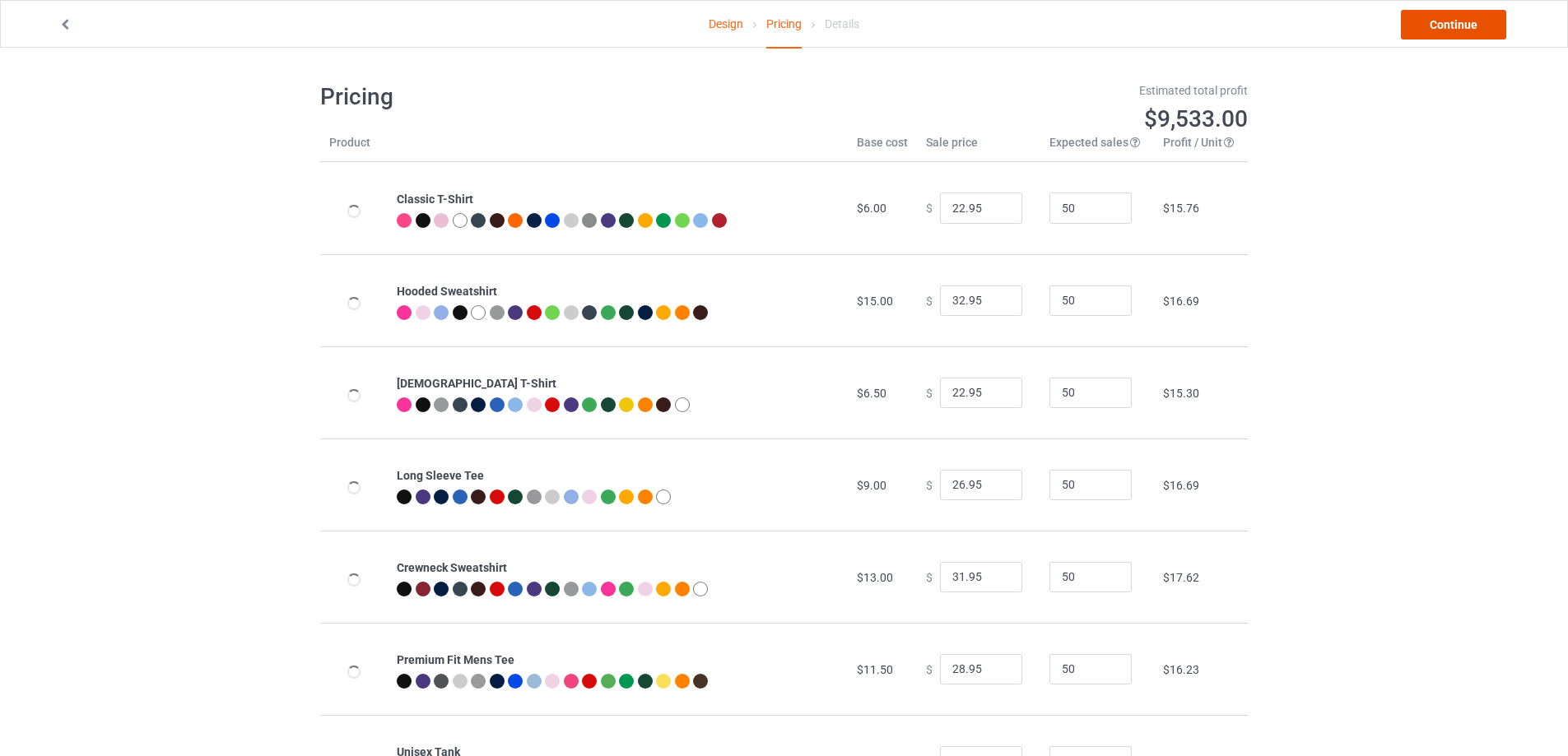
click at [1425, 34] on link "Continue" at bounding box center [1453, 24] width 106 height 30
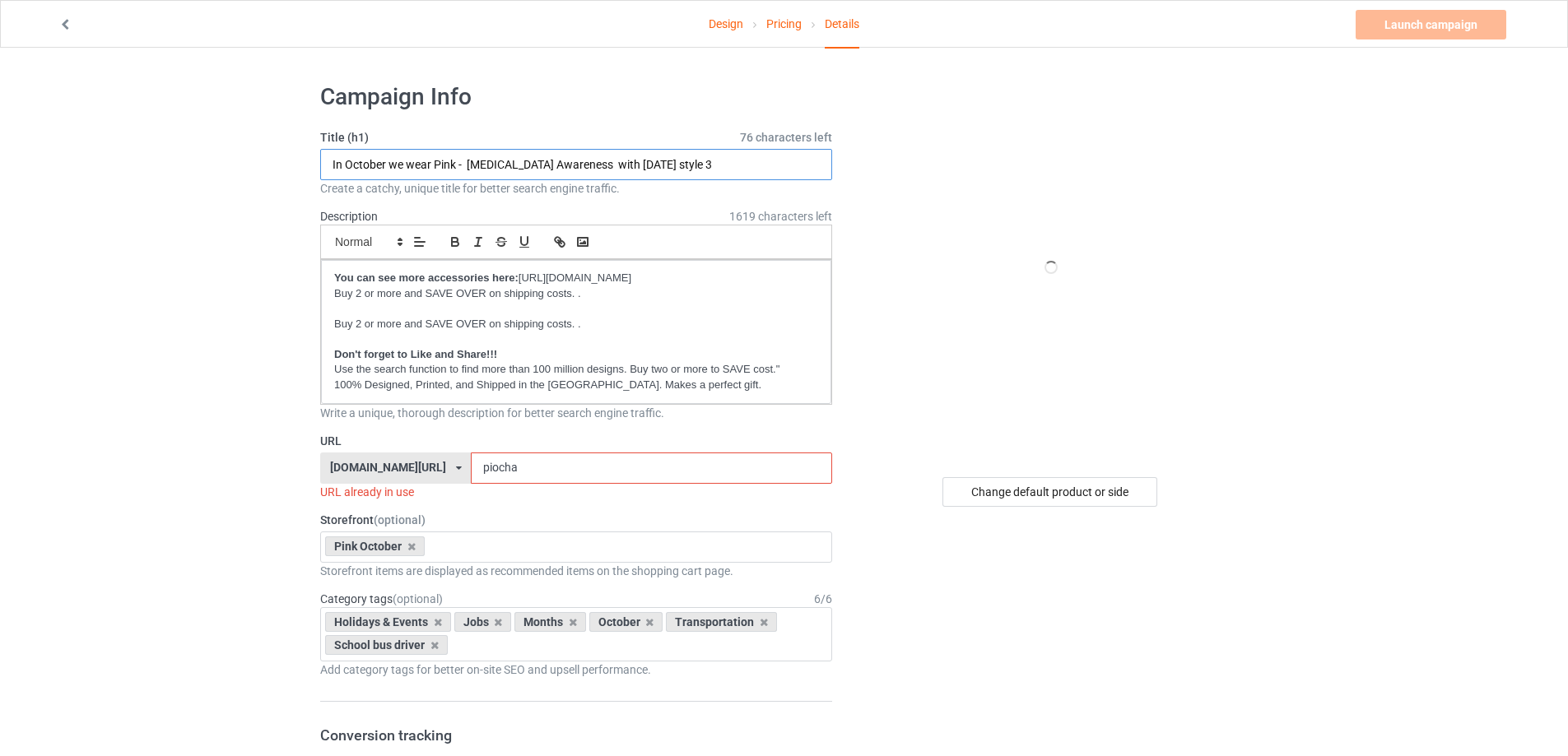
drag, startPoint x: 682, startPoint y: 161, endPoint x: 769, endPoint y: 163, distance: 87.0
click at [769, 163] on input "In October we wear Pink - Breast Cancer Awareness with halloween style 3" at bounding box center [576, 164] width 512 height 32
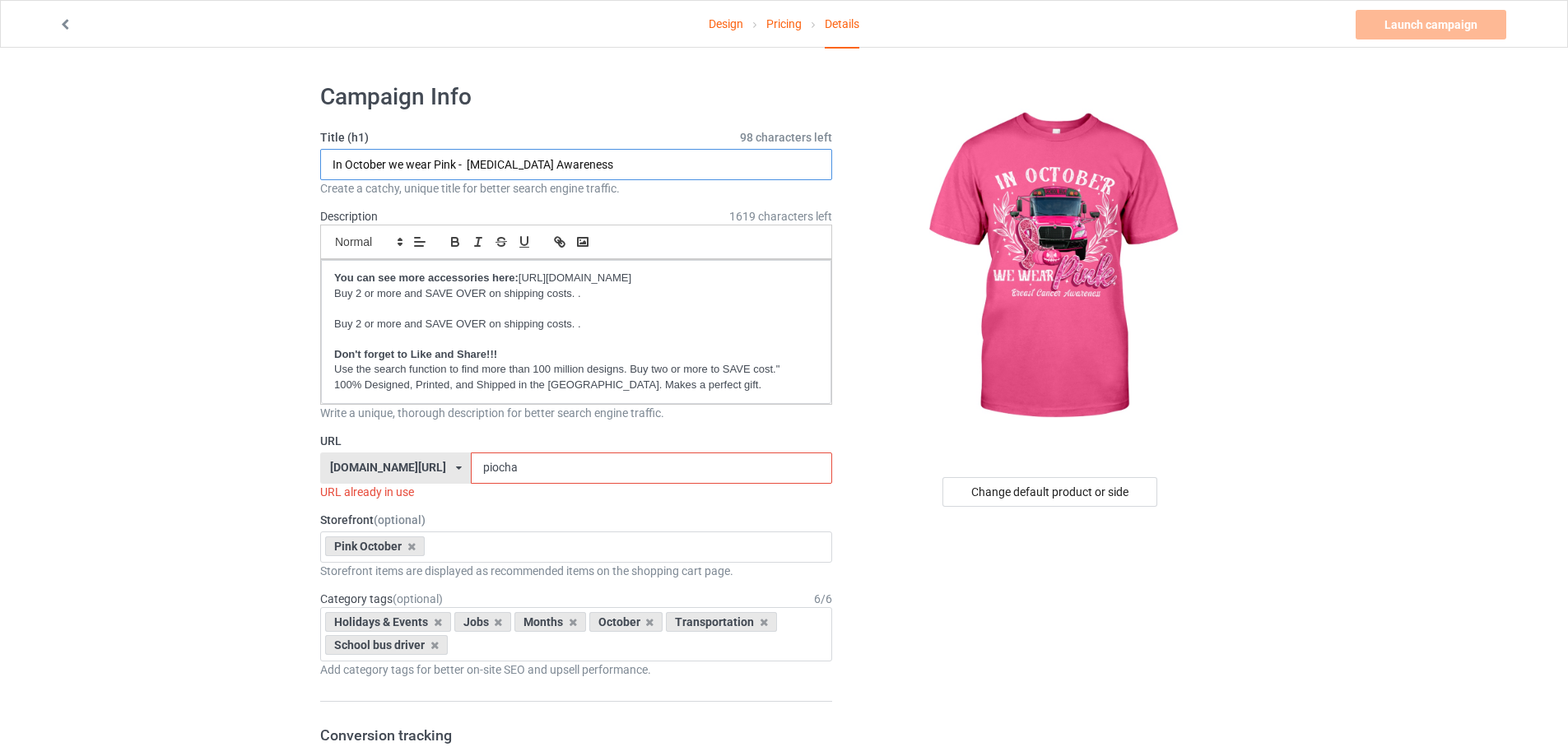
type input "In October we wear Pink - Breast Cancer Awareness"
click at [647, 466] on input "piocha" at bounding box center [651, 467] width 360 height 32
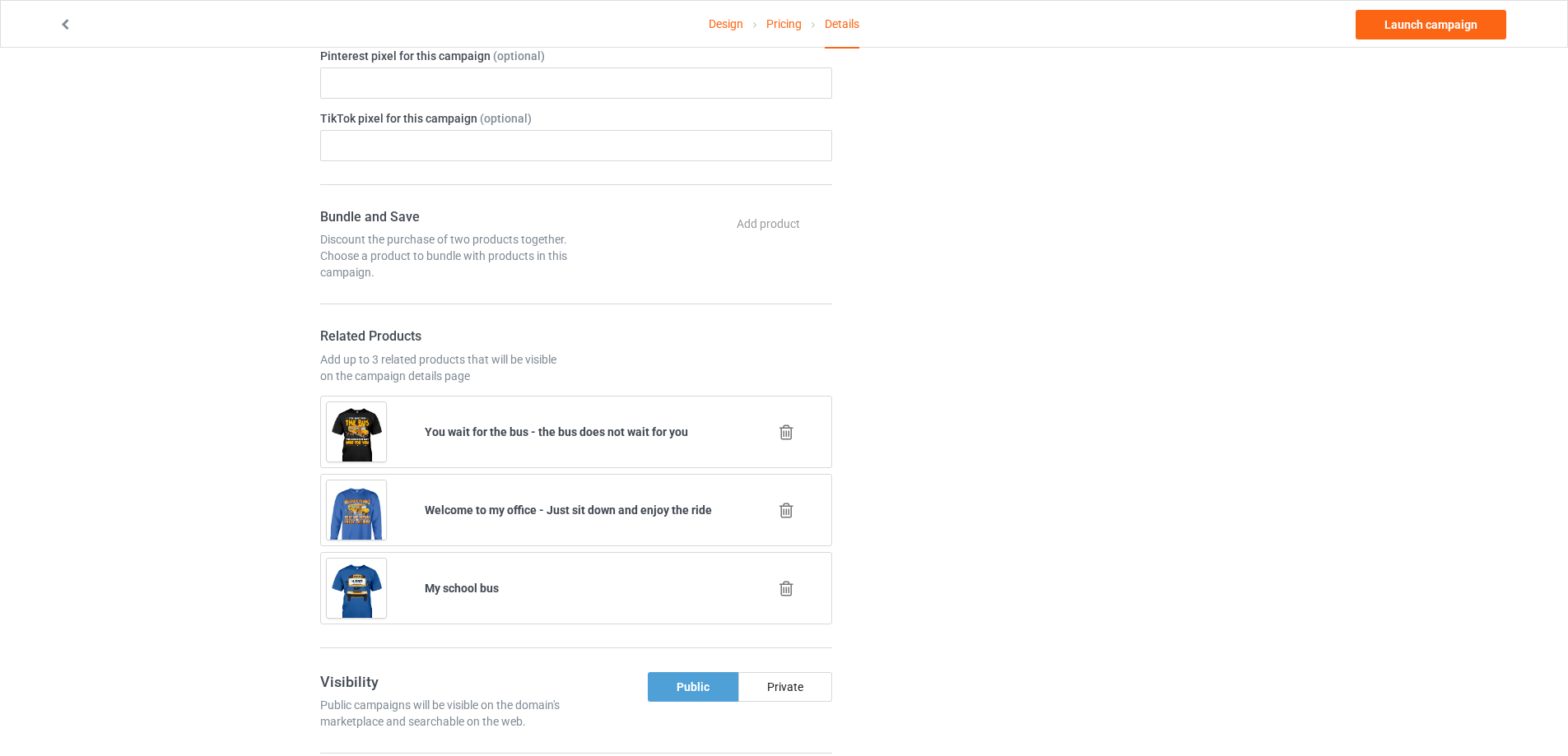
scroll to position [905, 0]
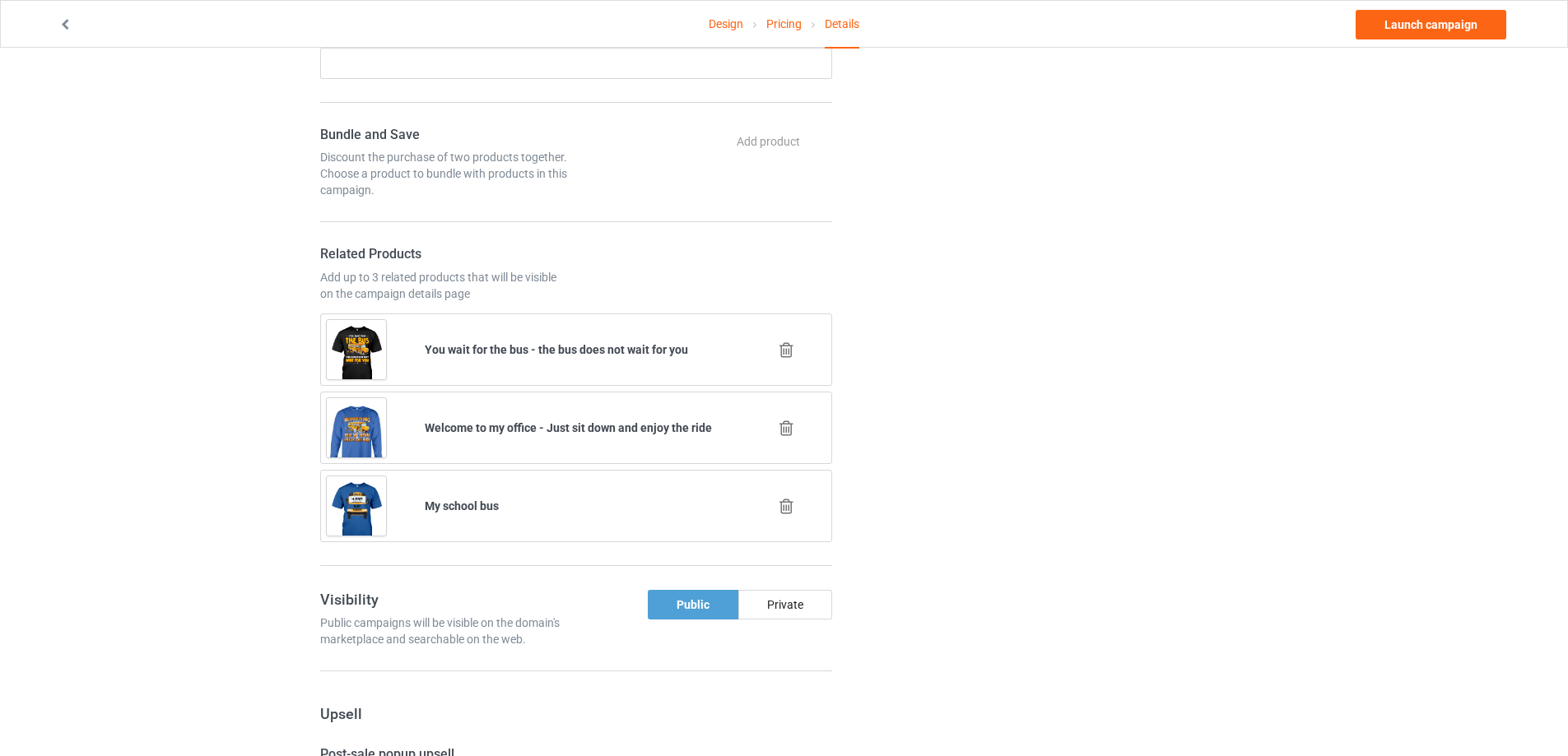
type input "pioc7"
click at [790, 431] on icon at bounding box center [786, 428] width 21 height 17
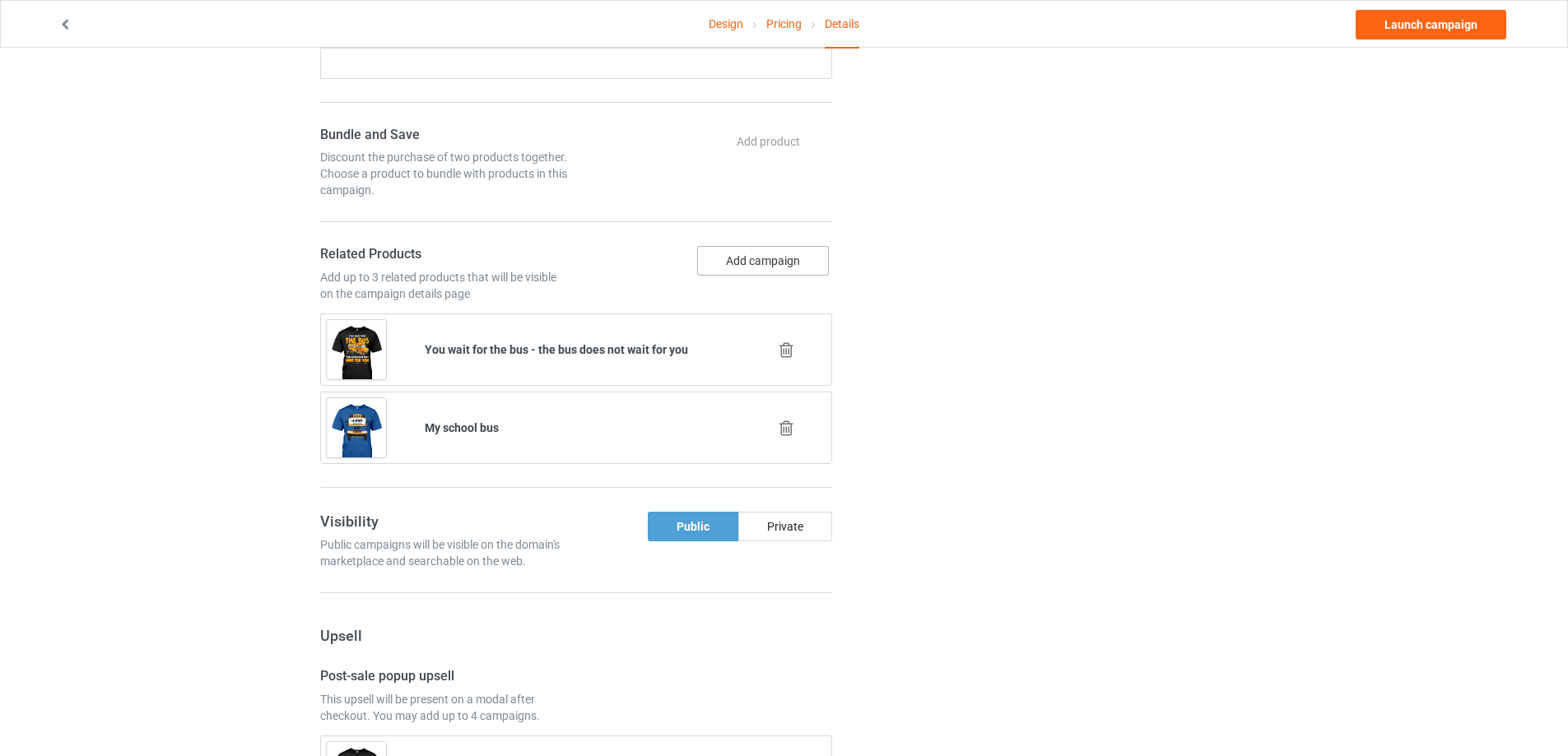
click at [750, 263] on button "Add campaign" at bounding box center [763, 261] width 132 height 30
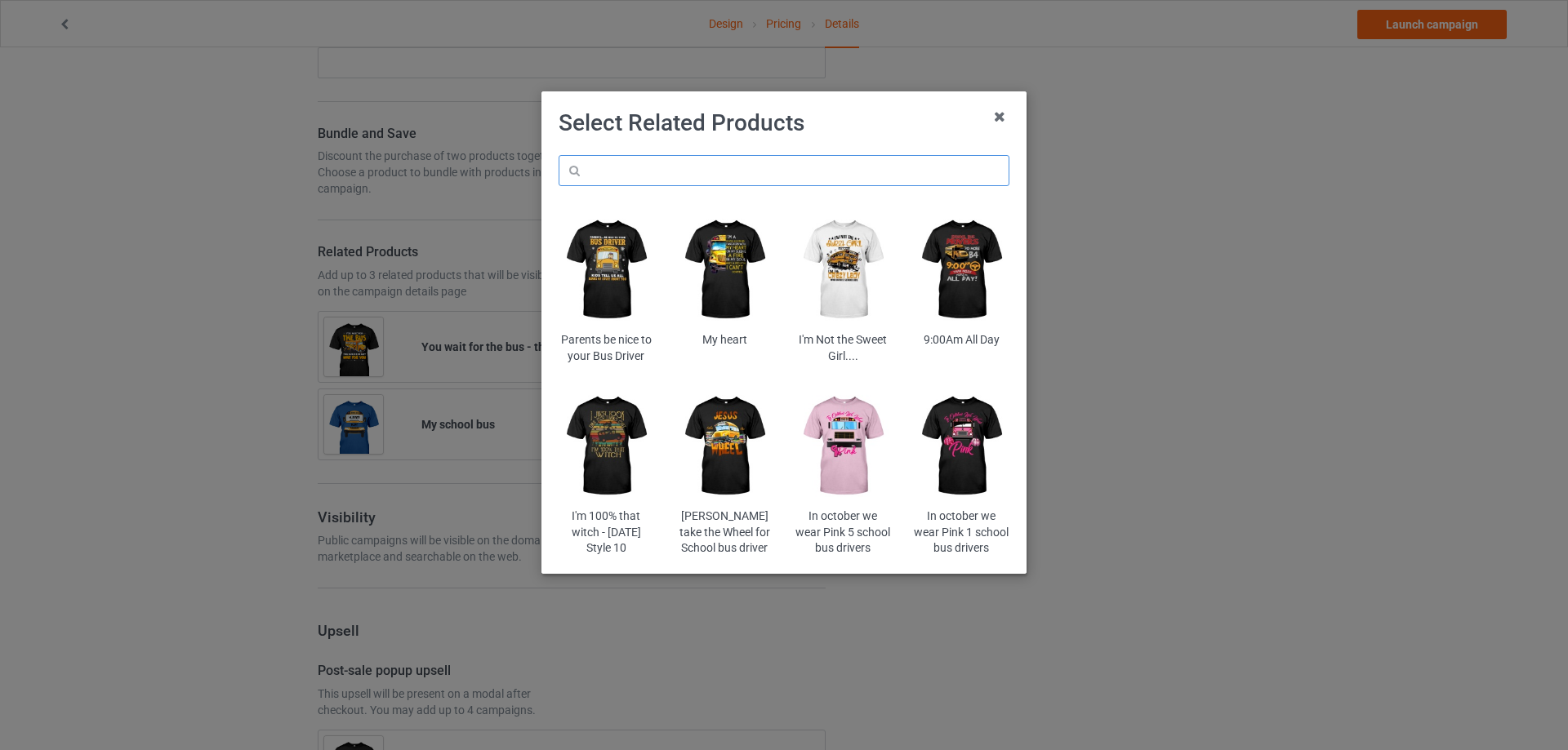
click at [677, 166] on input "text" at bounding box center [784, 170] width 450 height 31
paste input "dahasb"
type input "dahasb"
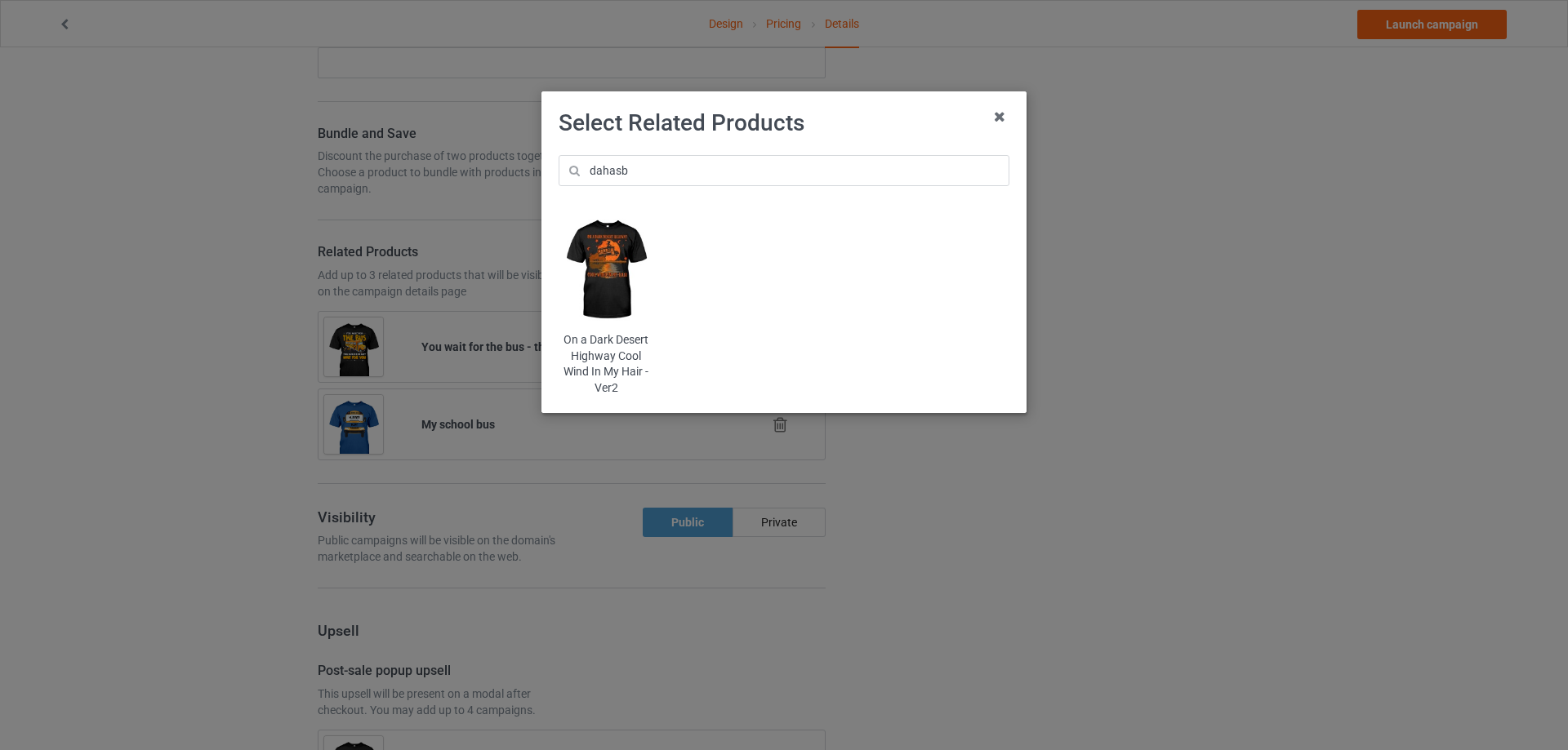
click at [605, 252] on img at bounding box center [606, 269] width 96 height 119
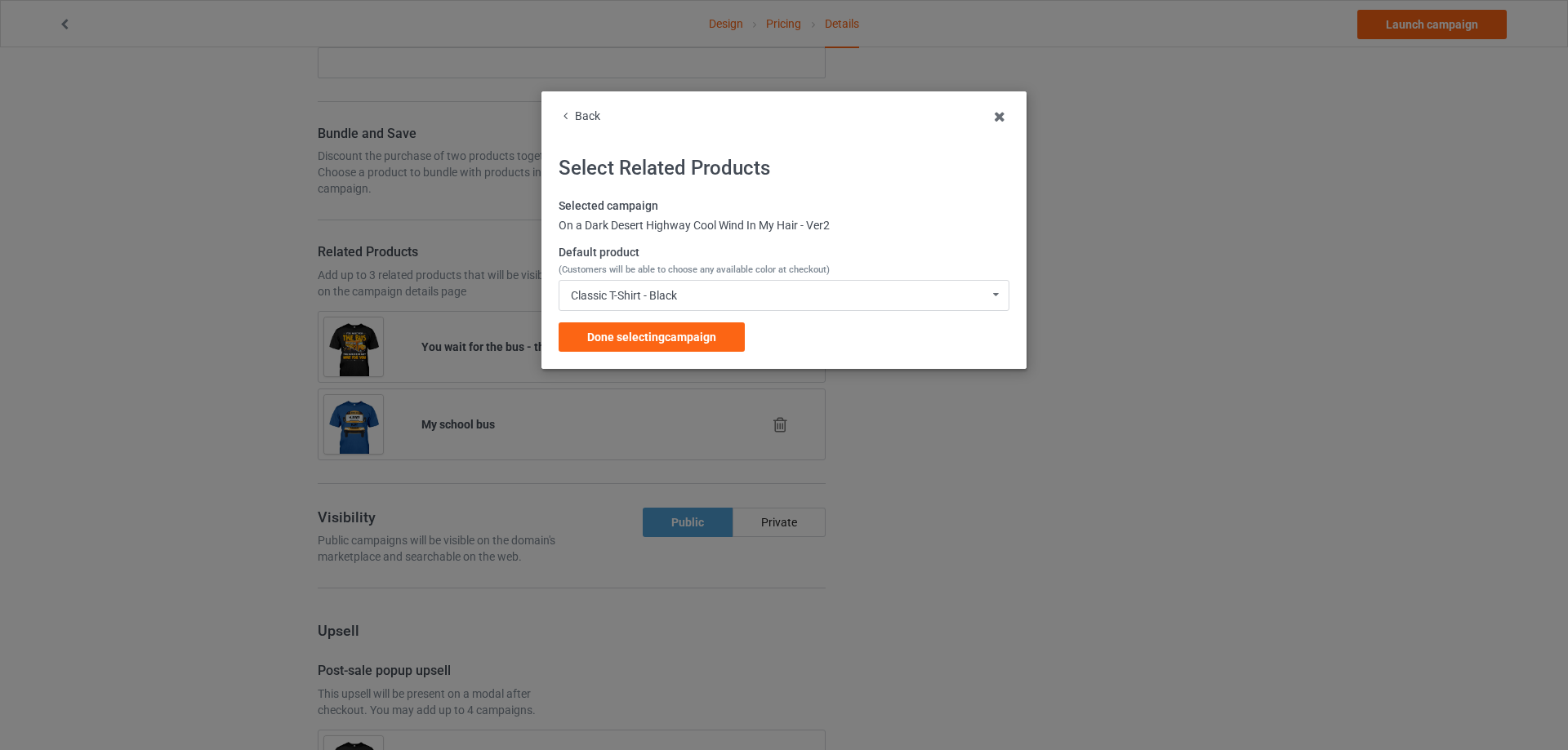
click at [616, 341] on span "Done selecting campaign" at bounding box center [652, 337] width 129 height 13
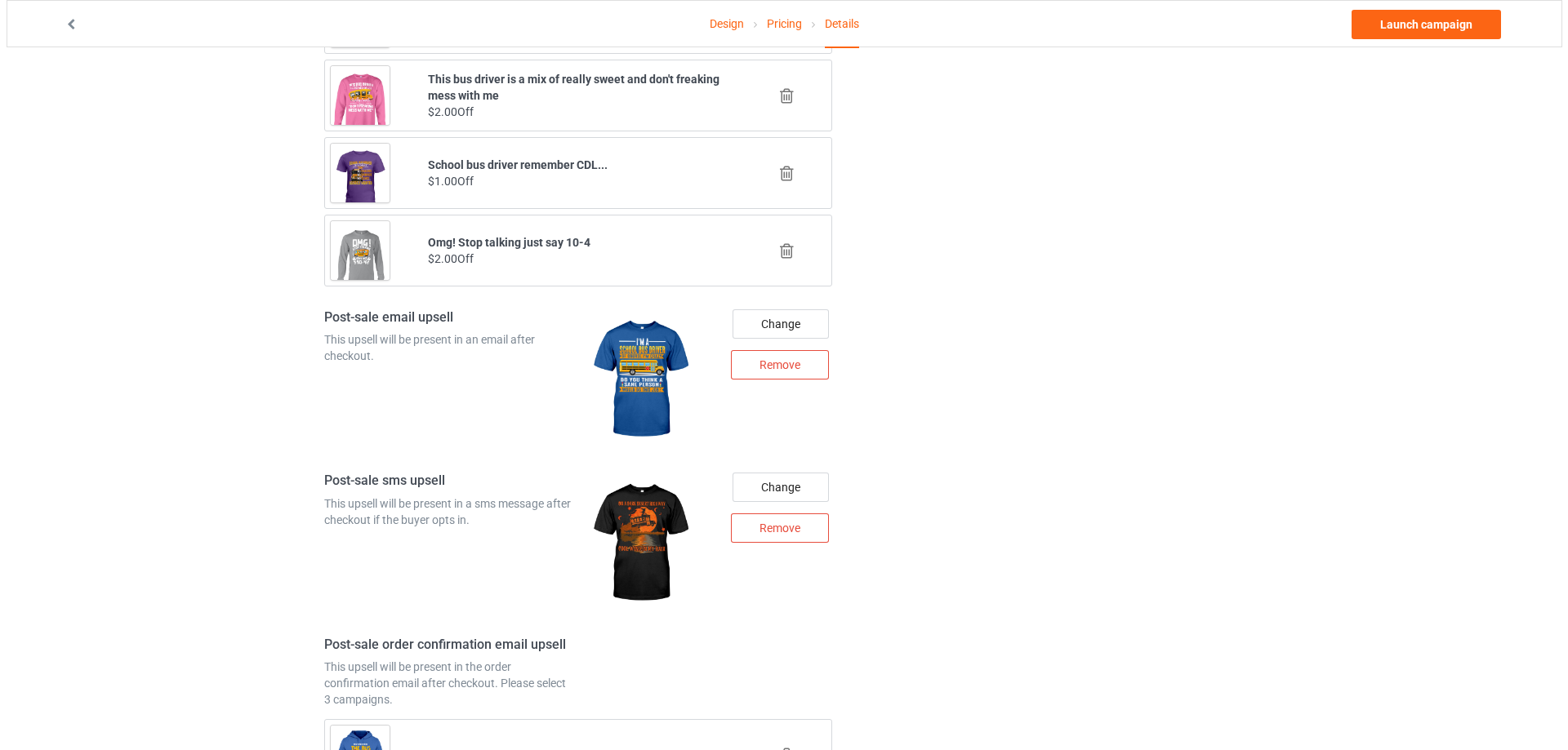
scroll to position [1641, 0]
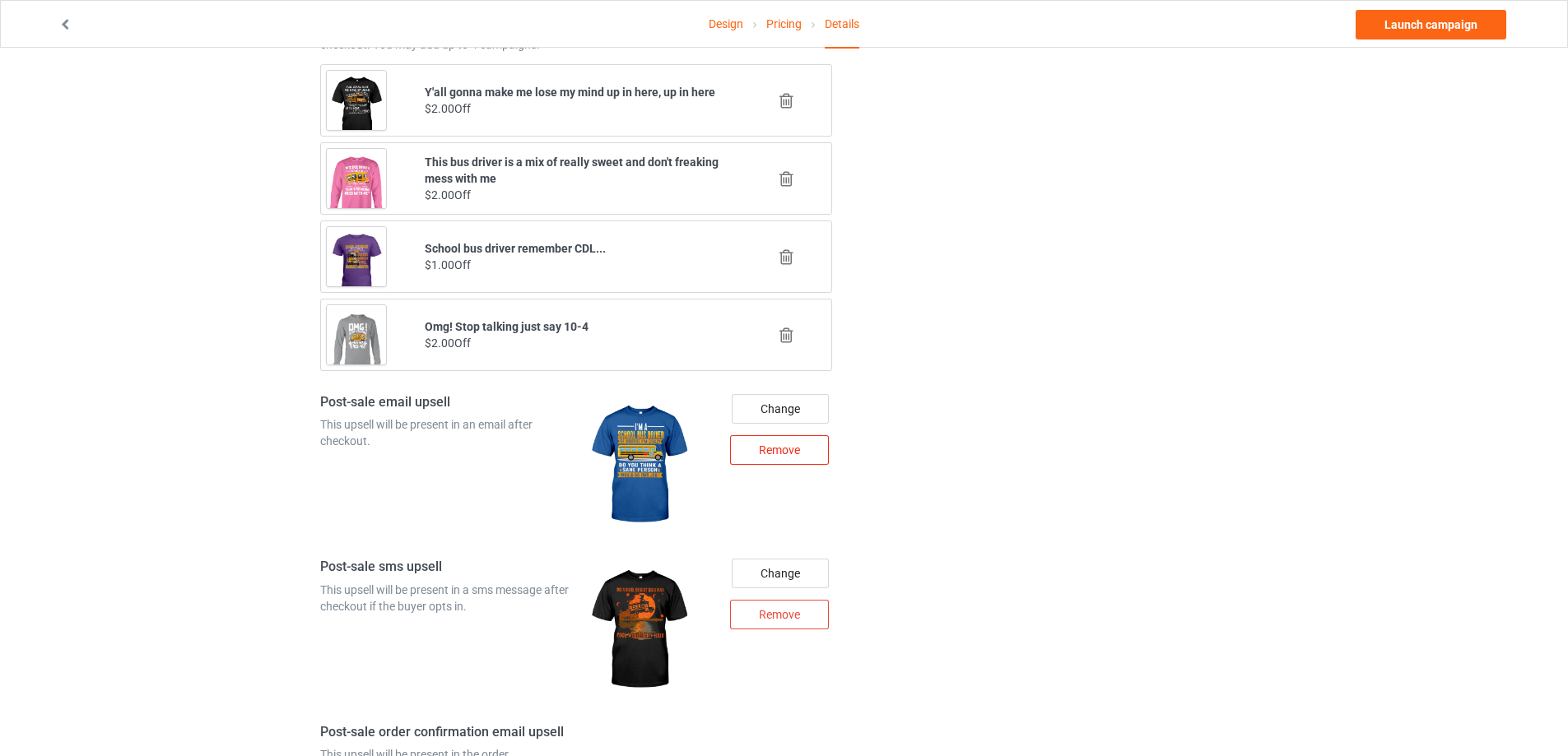
click at [746, 449] on div "Remove" at bounding box center [779, 449] width 98 height 30
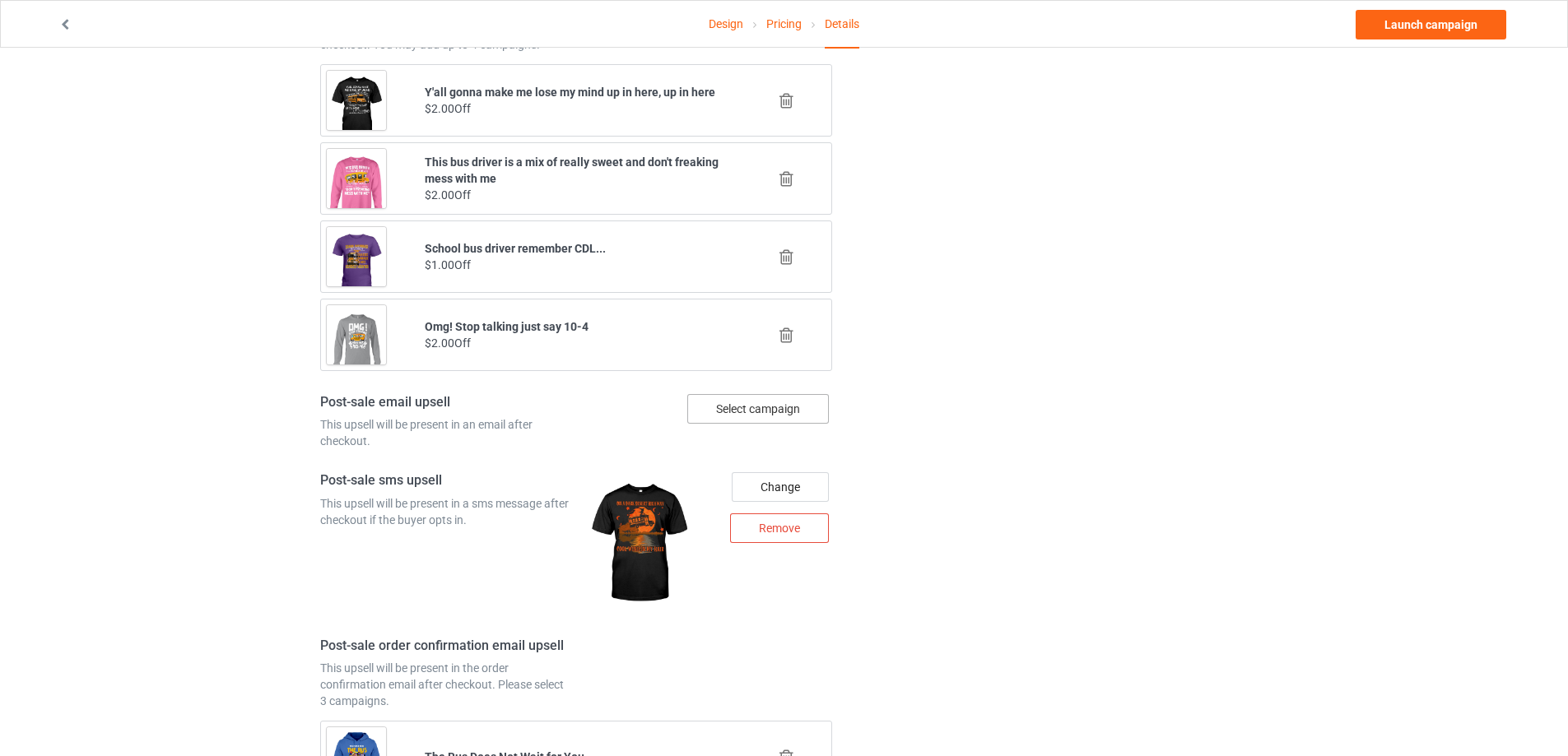
click at [770, 411] on div "Select campaign" at bounding box center [757, 409] width 142 height 30
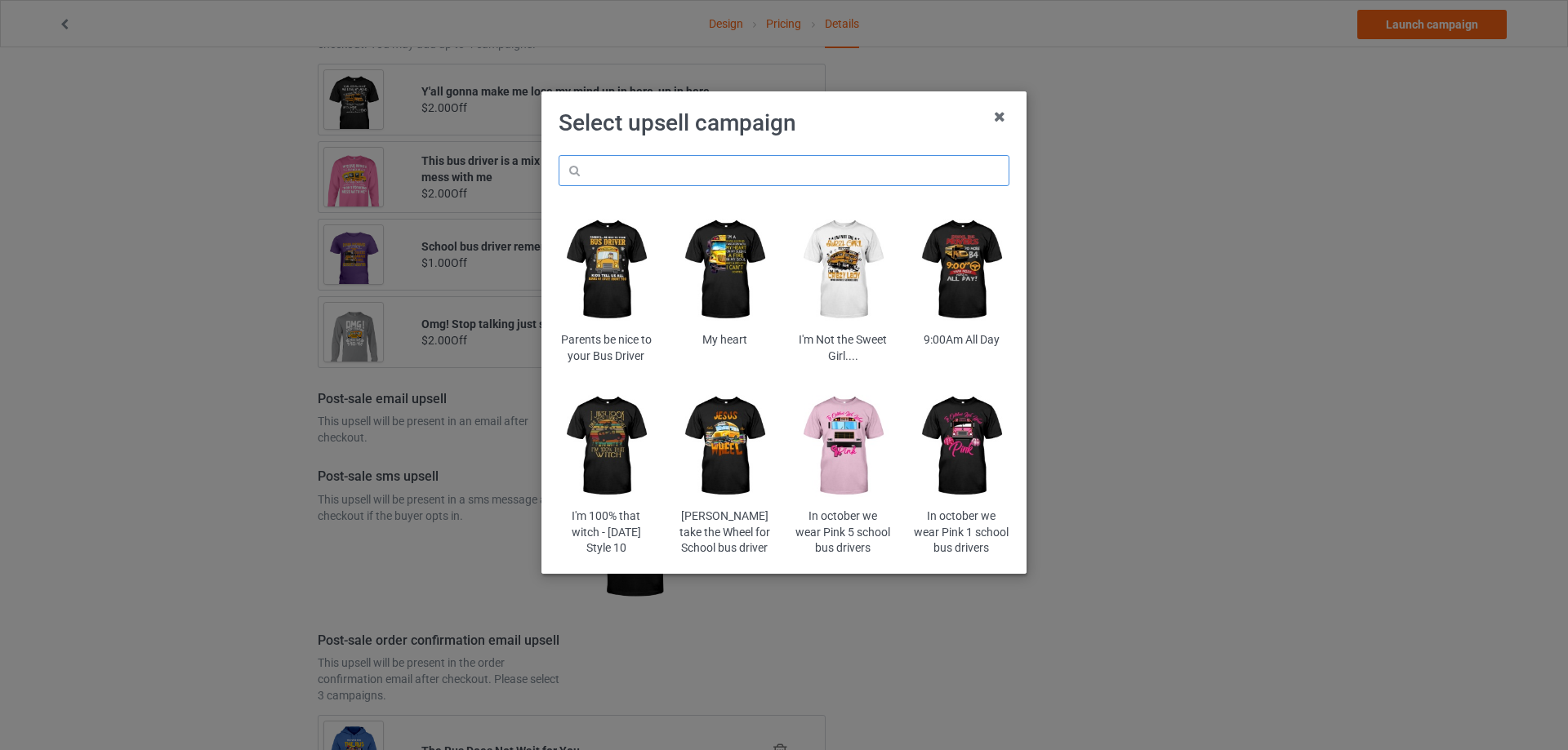
click at [693, 175] on input "text" at bounding box center [784, 170] width 450 height 31
paste input "sca6"
type input "sca6"
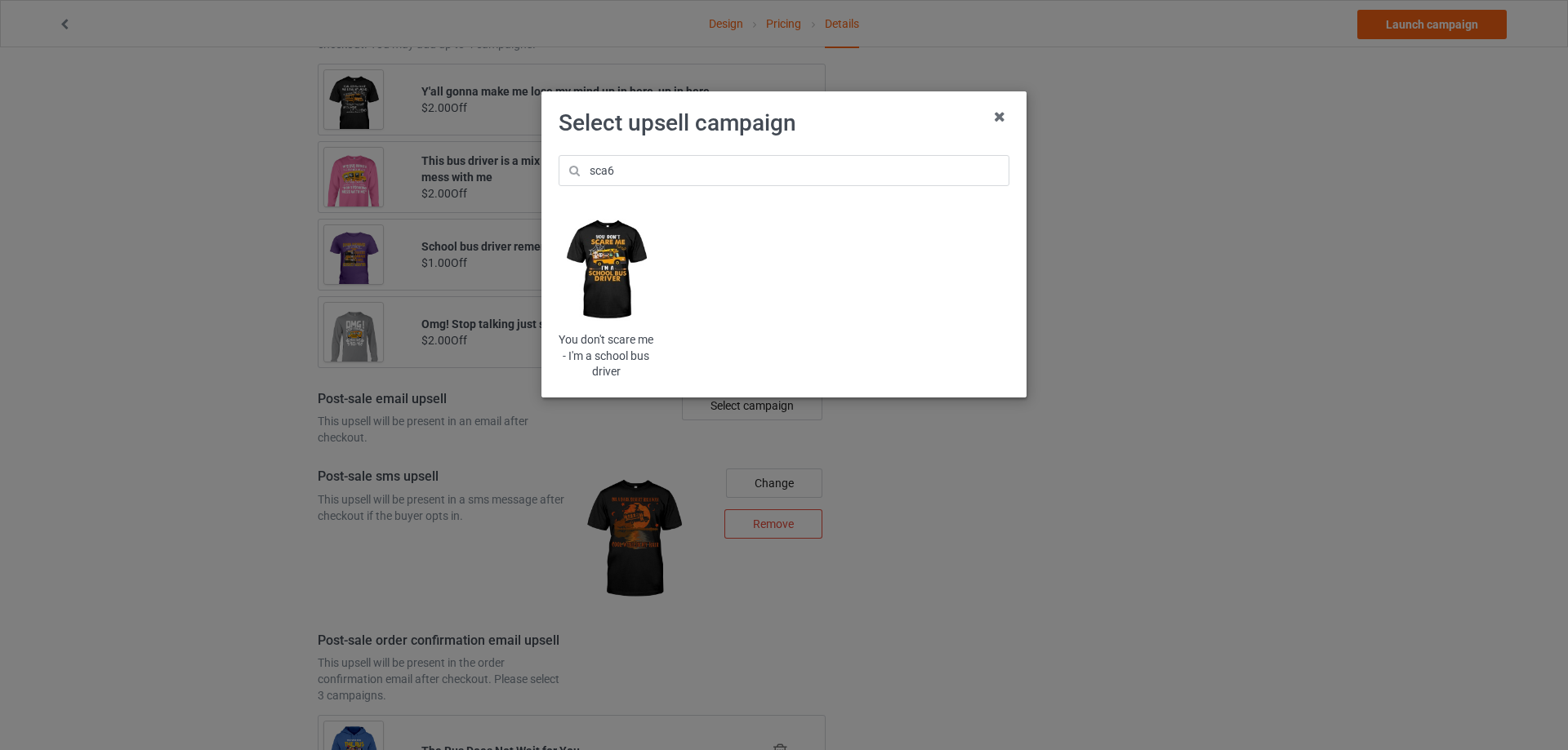
click at [596, 266] on img at bounding box center [606, 269] width 96 height 119
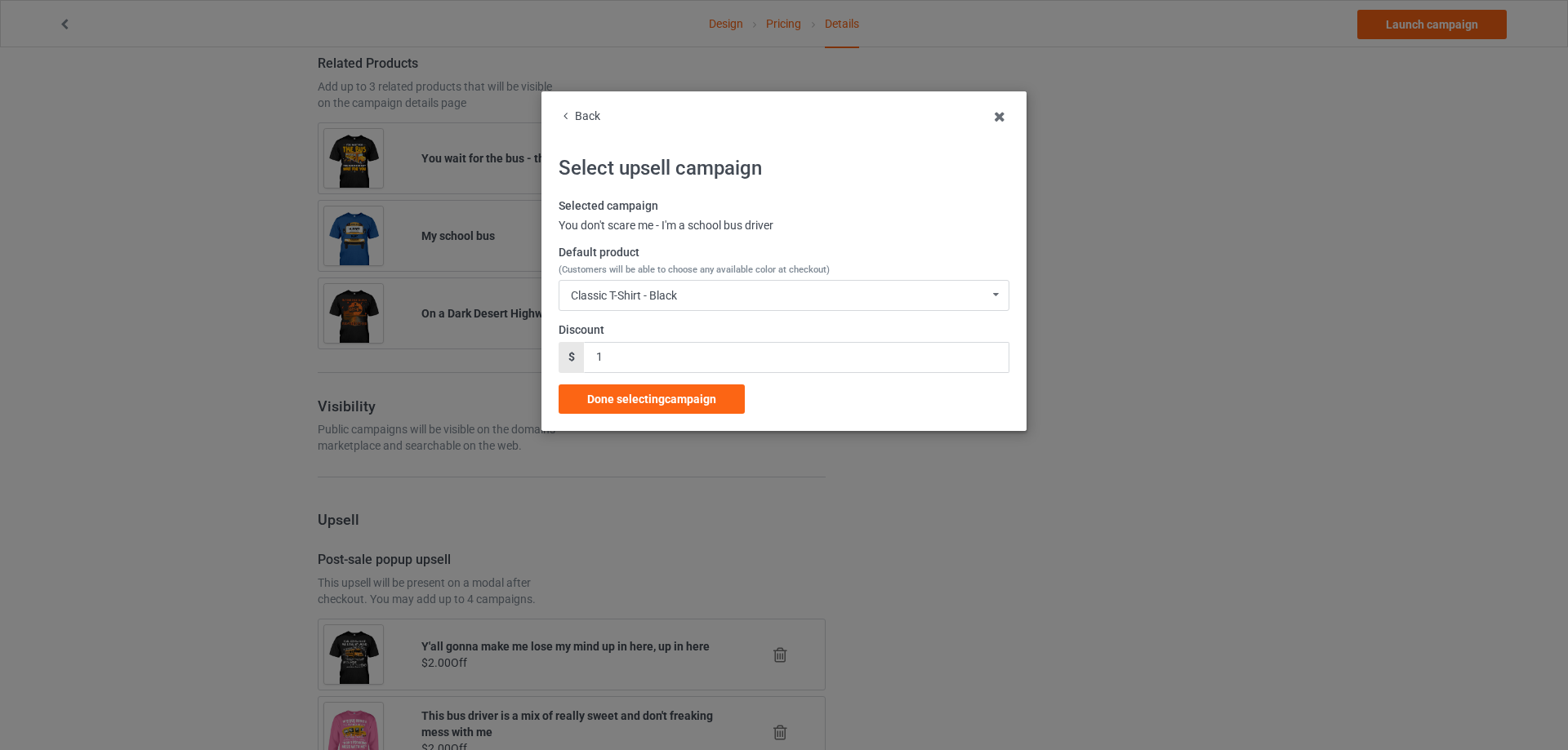
scroll to position [1641, 0]
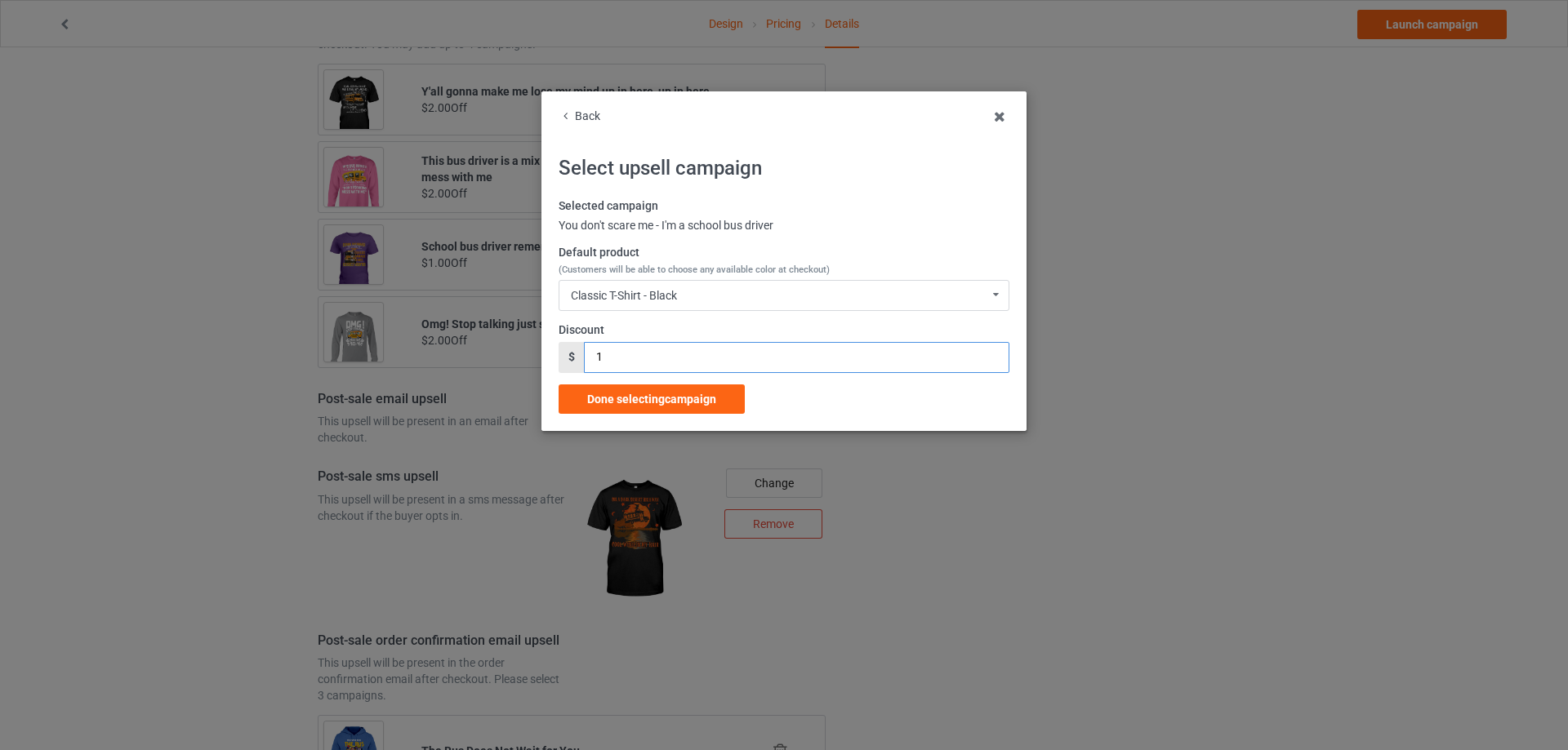
click at [603, 358] on input "1" at bounding box center [796, 357] width 424 height 31
type input "2"
click at [639, 396] on span "Done selecting campaign" at bounding box center [652, 399] width 129 height 13
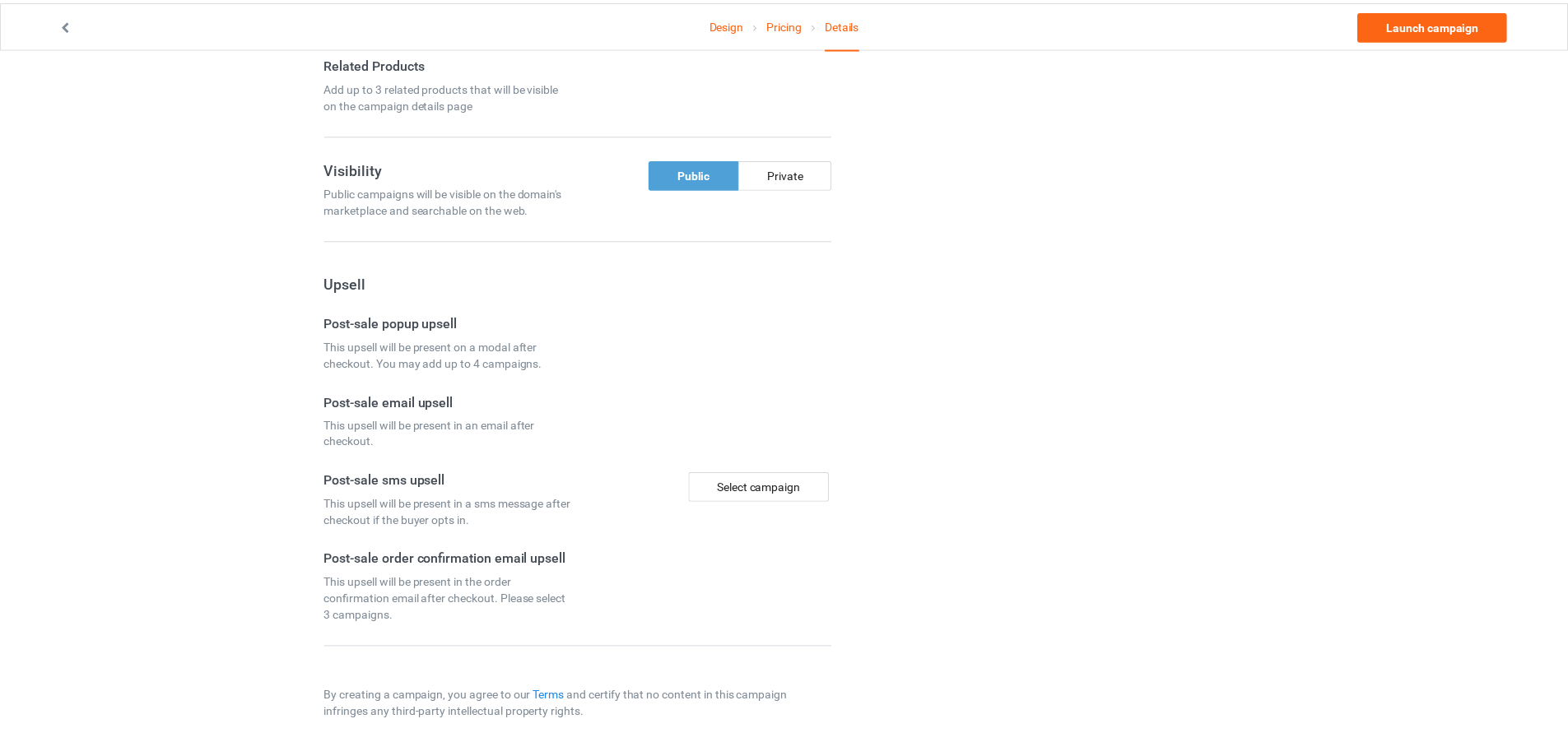
scroll to position [1095, 0]
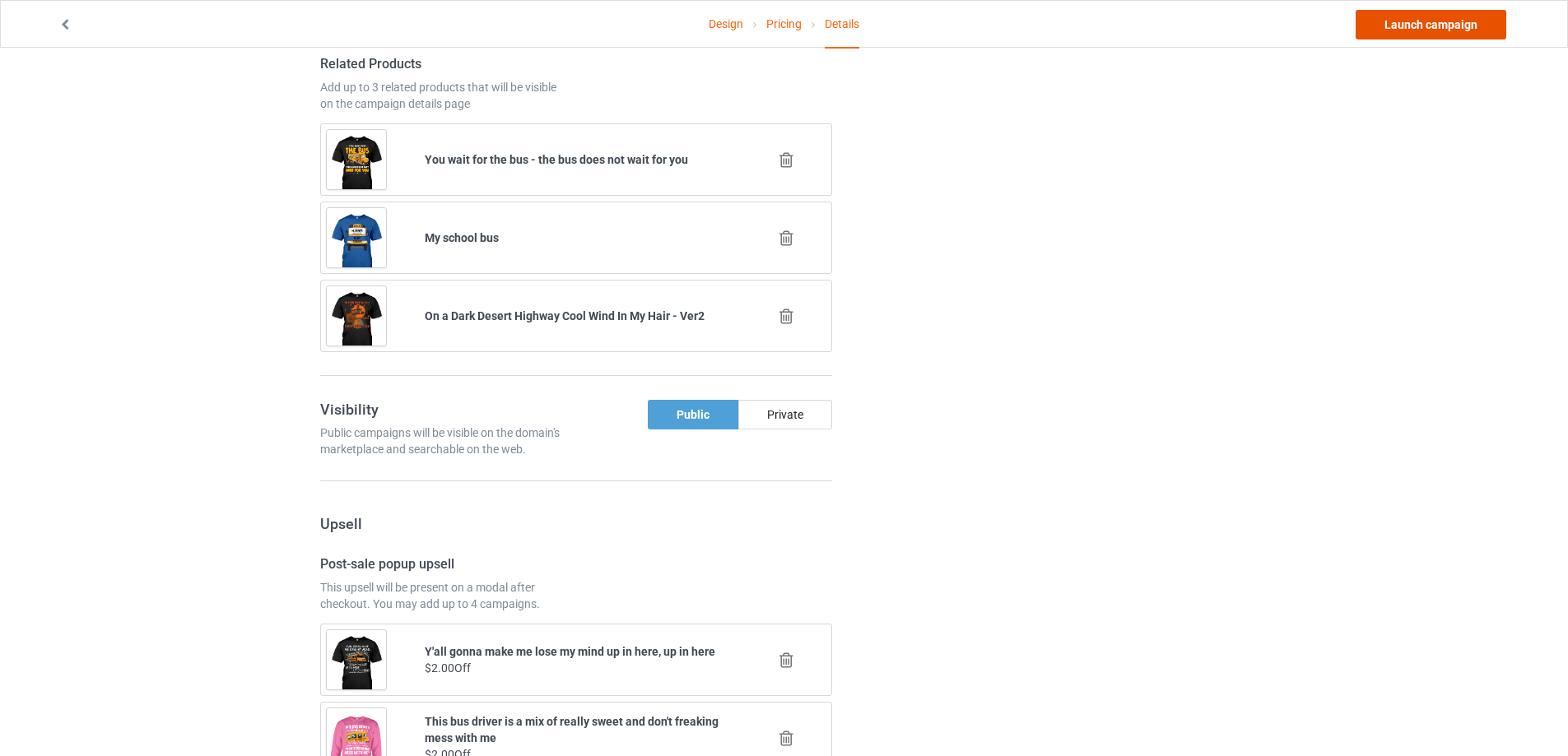
click at [1376, 24] on link "Launch campaign" at bounding box center [1431, 24] width 151 height 30
